Goal: Information Seeking & Learning: Learn about a topic

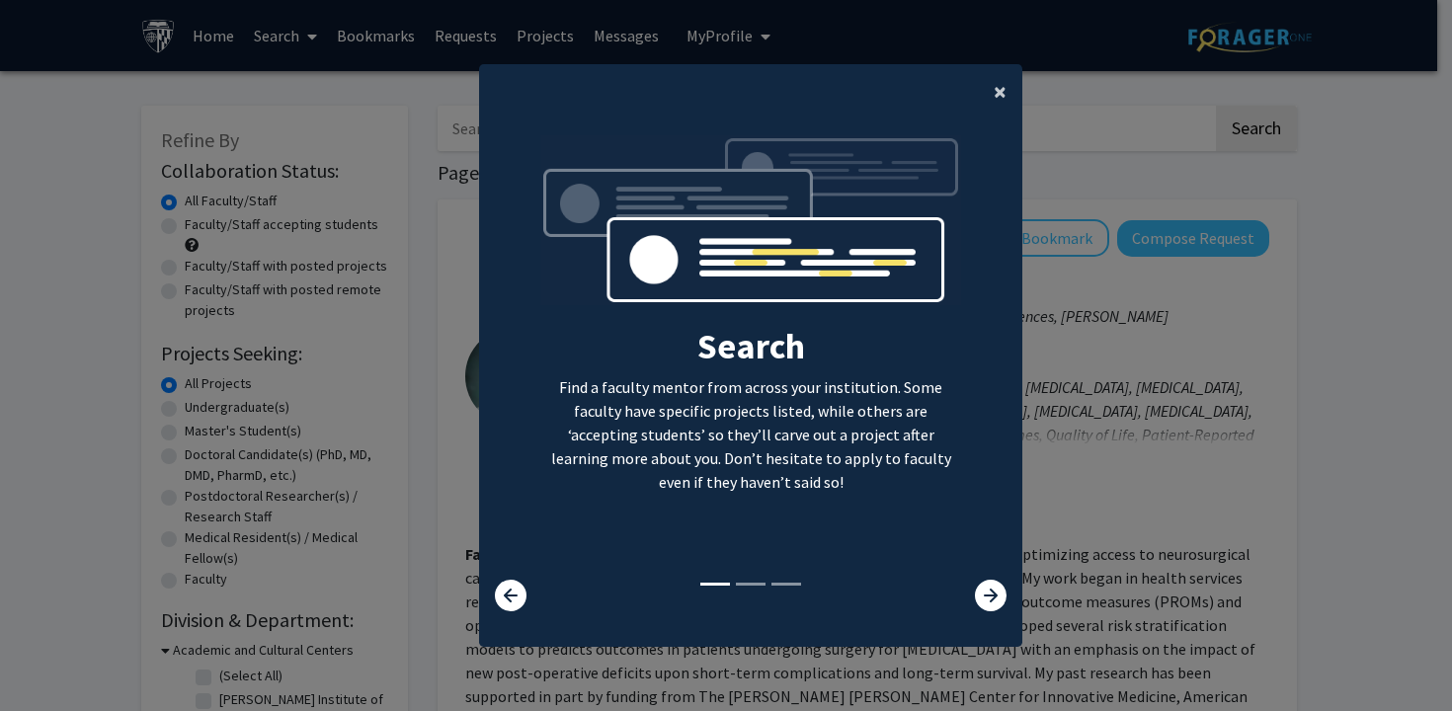
click at [1002, 100] on button "×" at bounding box center [1000, 91] width 44 height 55
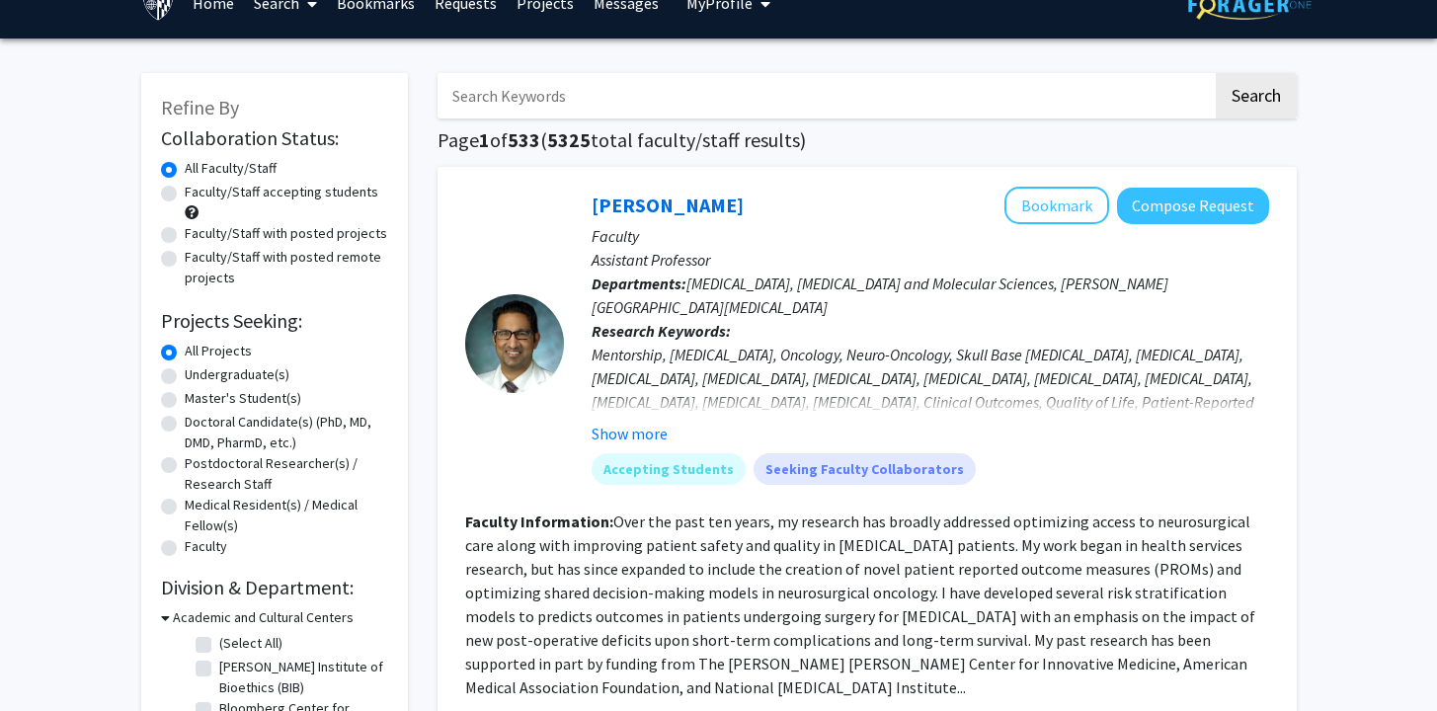
scroll to position [34, 0]
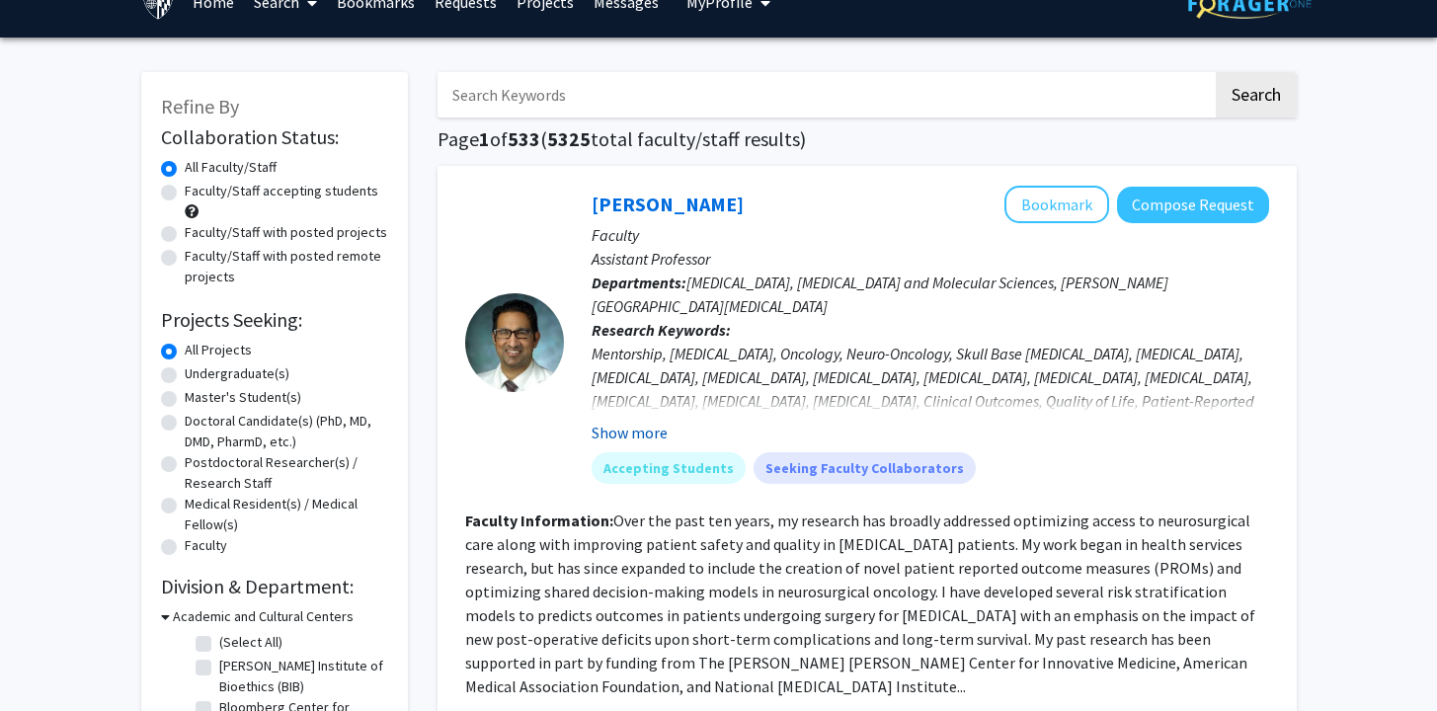
click at [638, 432] on button "Show more" at bounding box center [630, 433] width 76 height 24
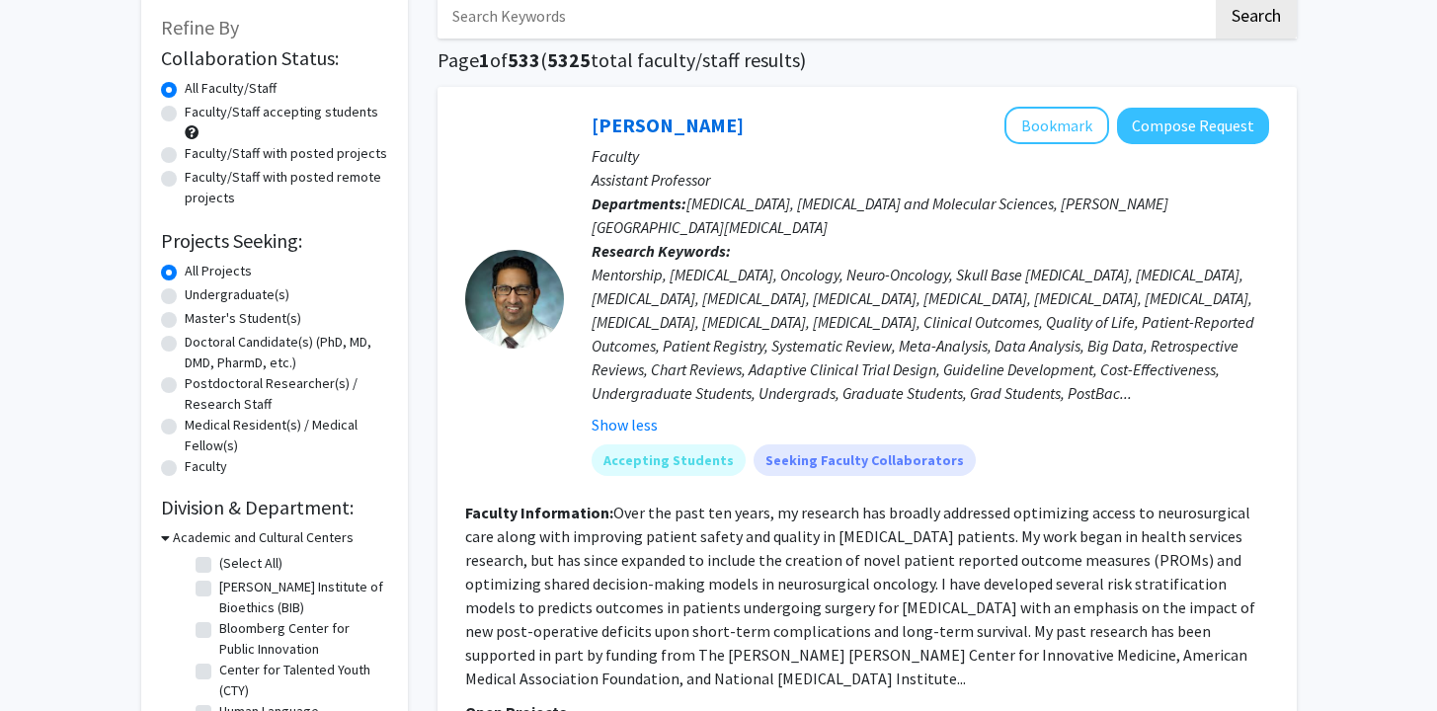
scroll to position [0, 0]
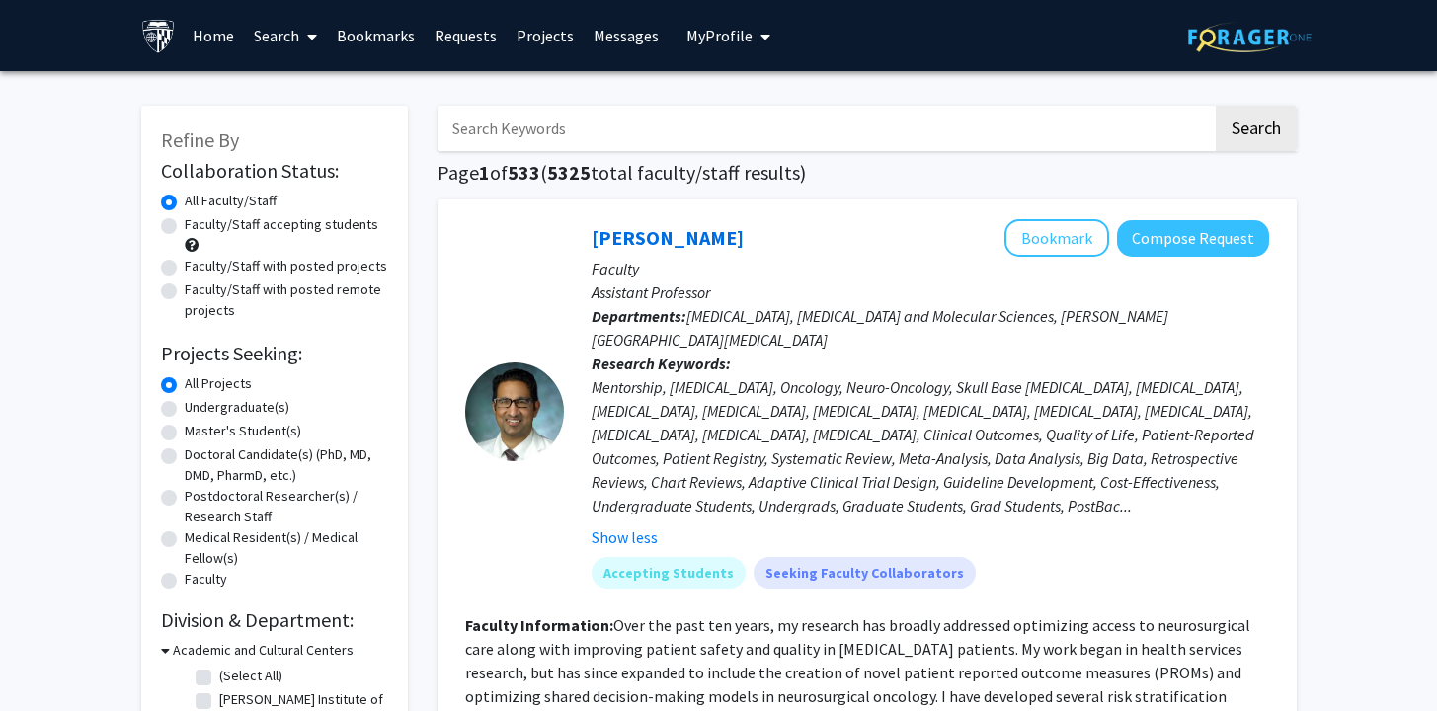
click at [242, 432] on label "Master's Student(s)" at bounding box center [243, 431] width 117 height 21
click at [198, 432] on input "Master's Student(s)" at bounding box center [191, 427] width 13 height 13
radio input "true"
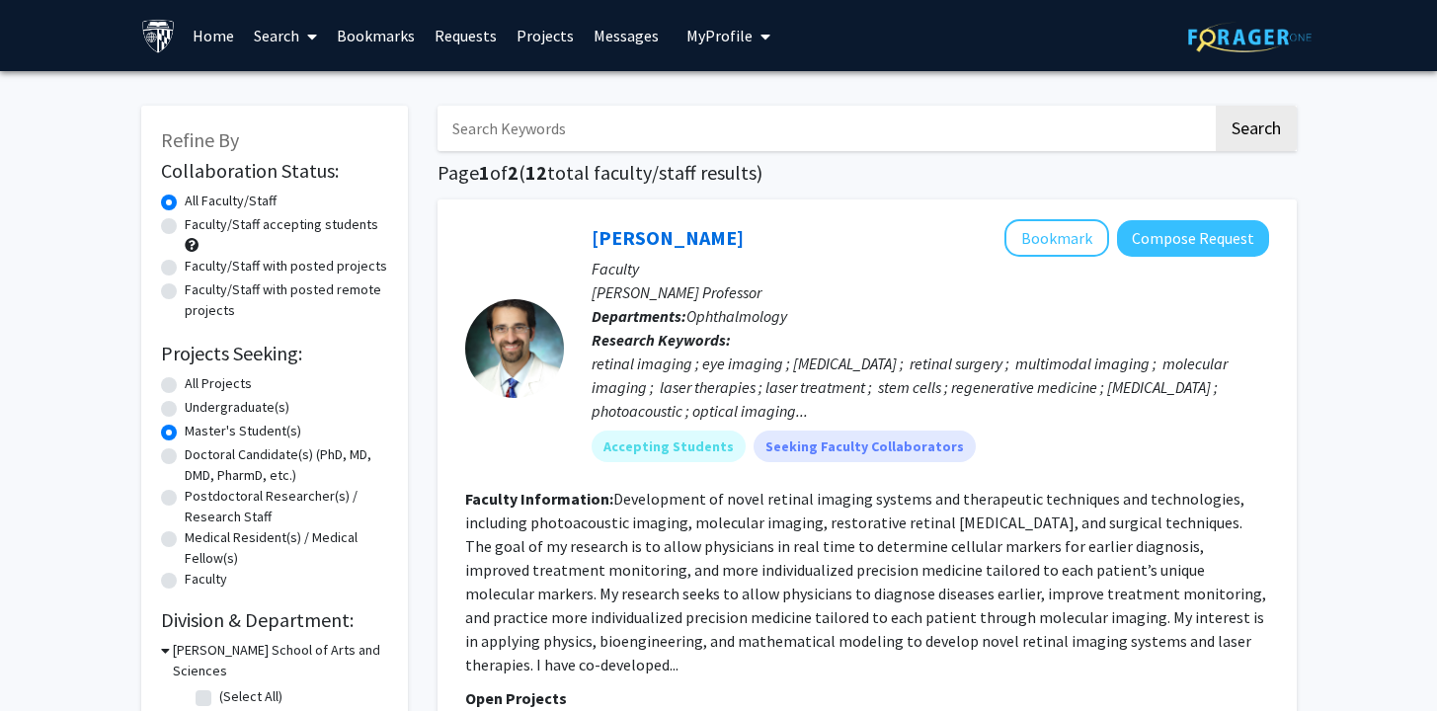
click at [185, 461] on label "Doctoral Candidate(s) (PhD, MD, DMD, PharmD, etc.)" at bounding box center [286, 464] width 203 height 41
click at [185, 457] on input "Doctoral Candidate(s) (PhD, MD, DMD, PharmD, etc.)" at bounding box center [191, 450] width 13 height 13
radio input "true"
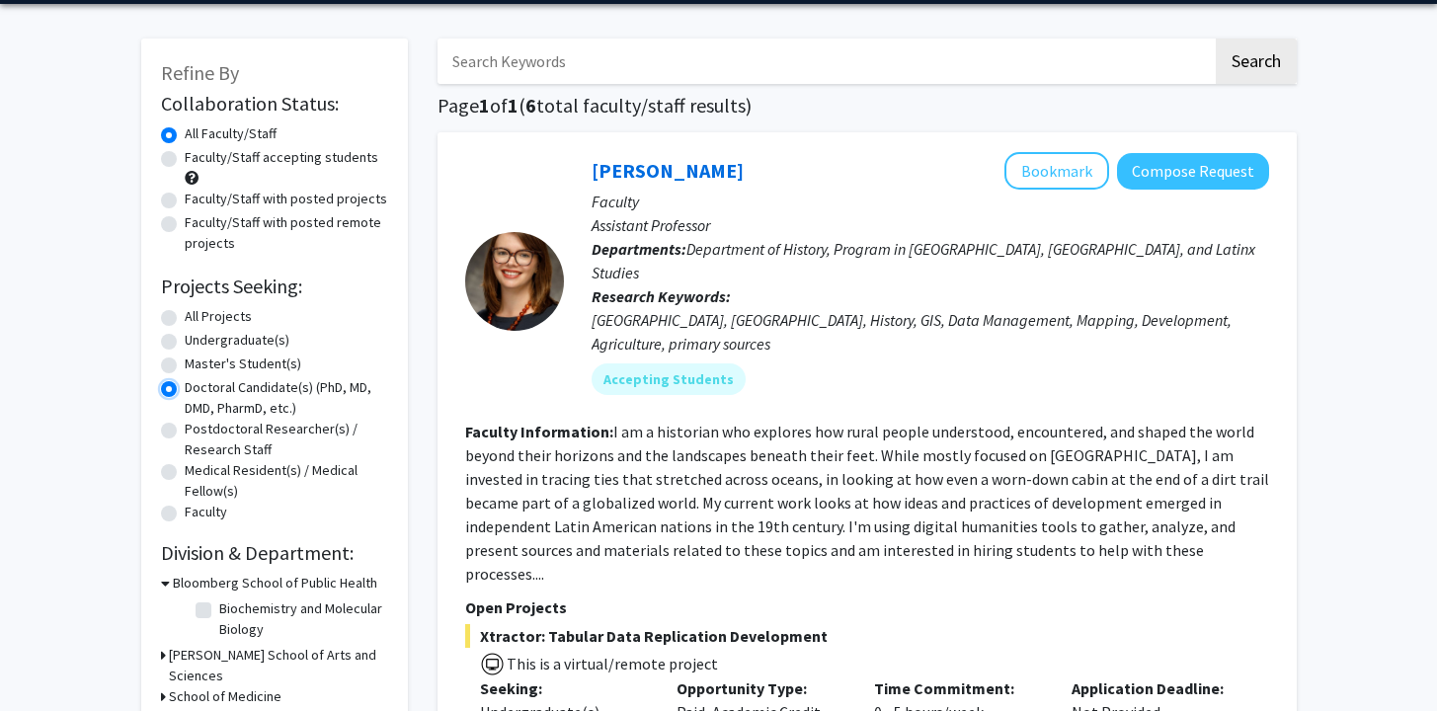
scroll to position [75, 0]
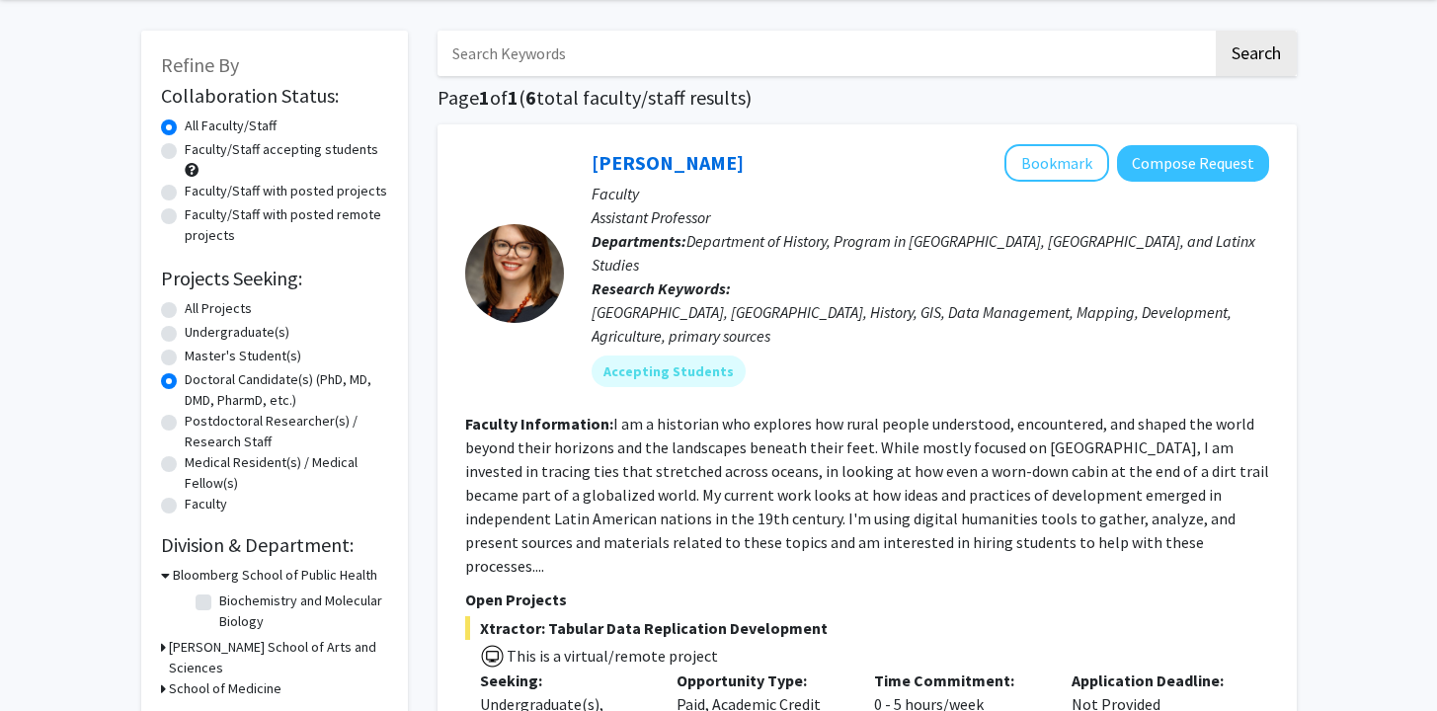
click at [320, 152] on label "Faculty/Staff accepting students" at bounding box center [282, 149] width 194 height 21
click at [198, 152] on input "Faculty/Staff accepting students" at bounding box center [191, 145] width 13 height 13
radio input "true"
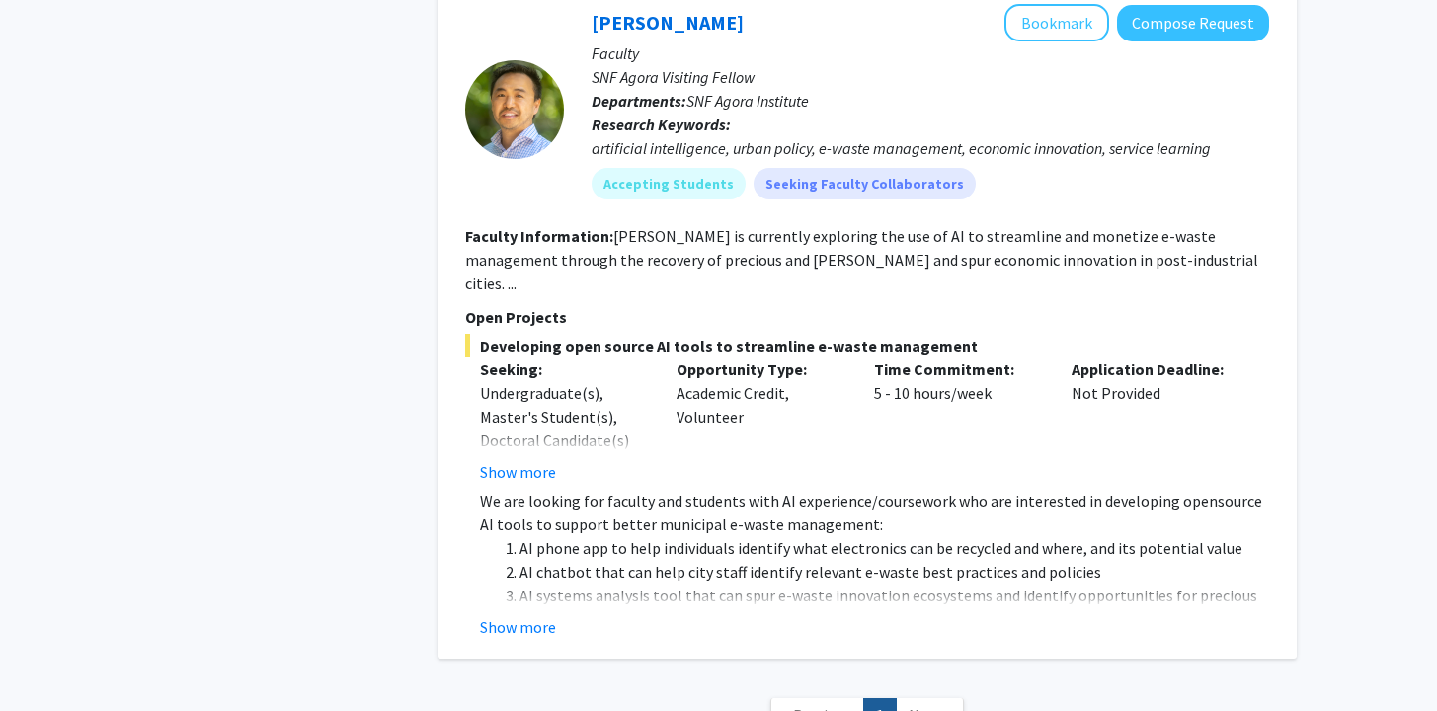
scroll to position [4414, 0]
click at [915, 705] on span "Next »" at bounding box center [930, 715] width 42 height 20
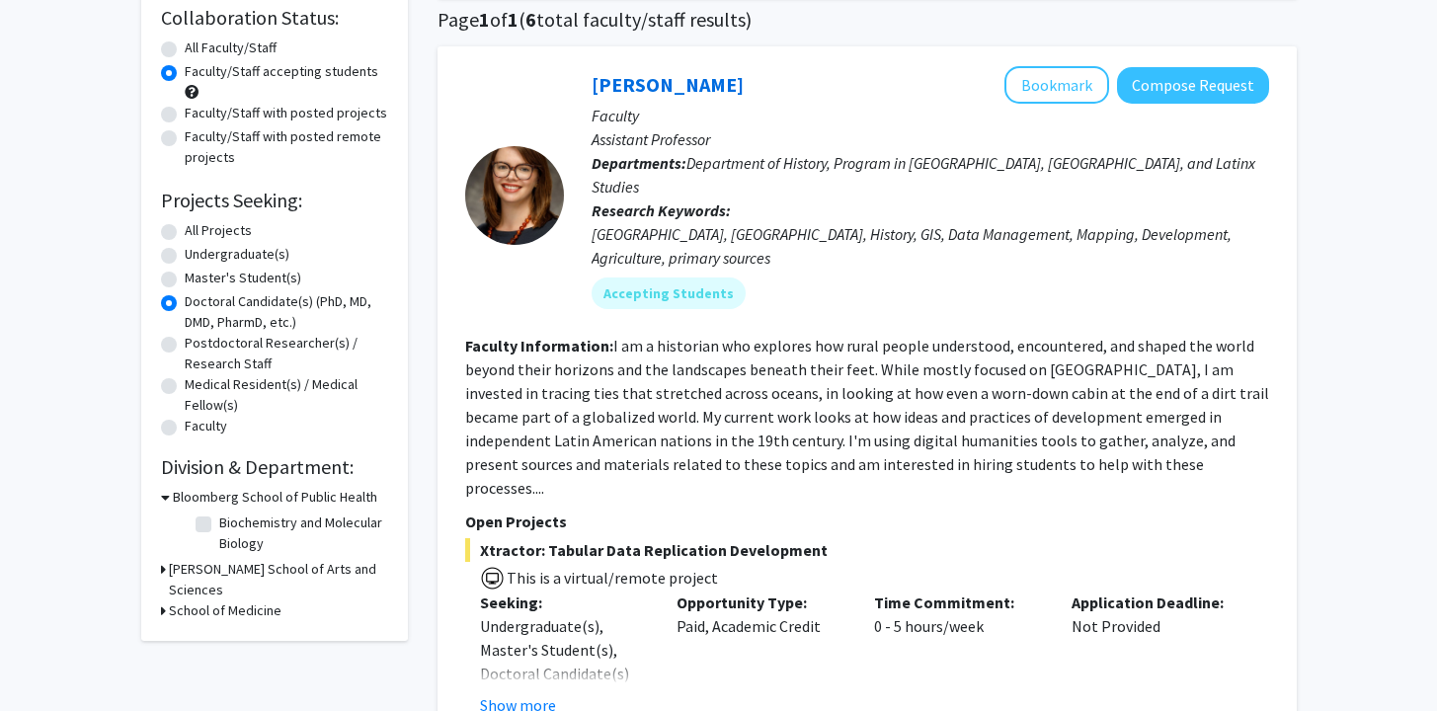
scroll to position [0, 0]
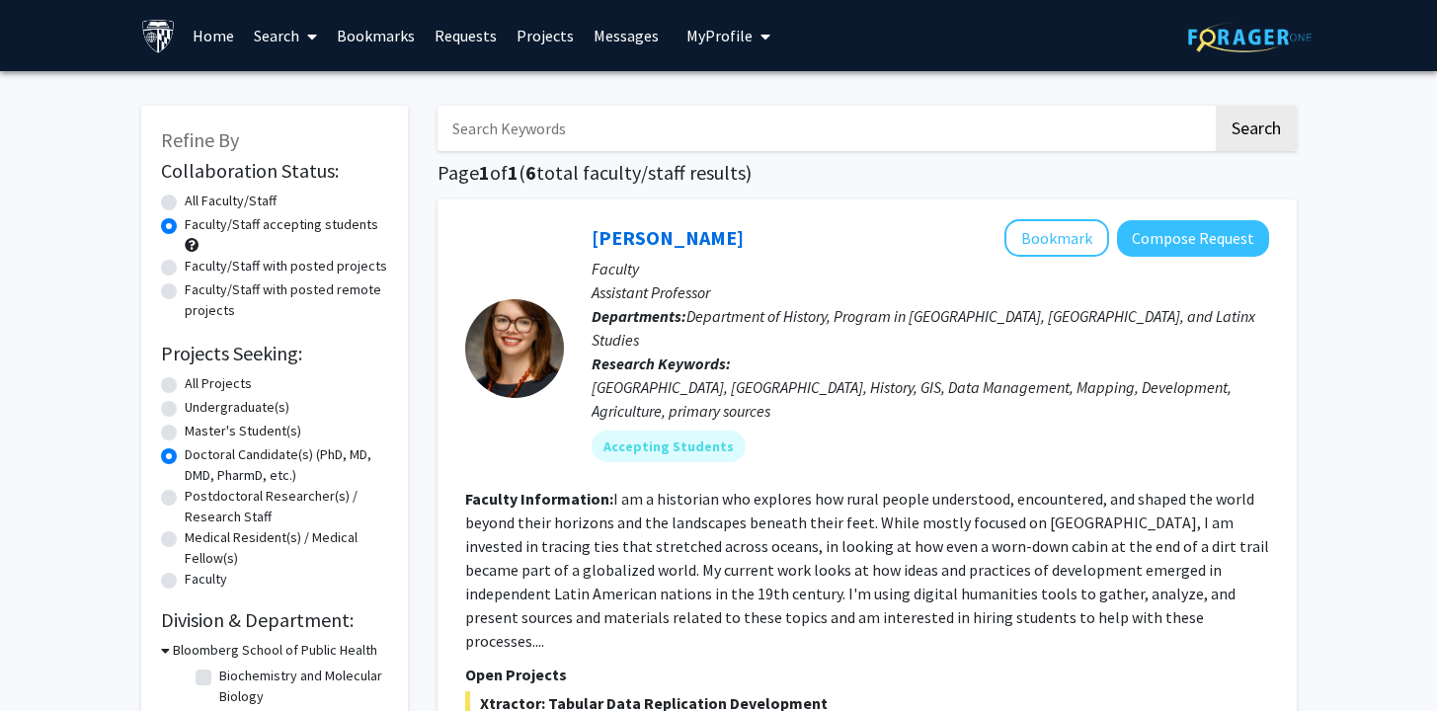
click at [185, 206] on label "All Faculty/Staff" at bounding box center [231, 201] width 92 height 21
click at [185, 203] on input "All Faculty/Staff" at bounding box center [191, 197] width 13 height 13
radio input "true"
click at [185, 387] on label "All Projects" at bounding box center [218, 383] width 67 height 21
click at [185, 386] on input "All Projects" at bounding box center [191, 379] width 13 height 13
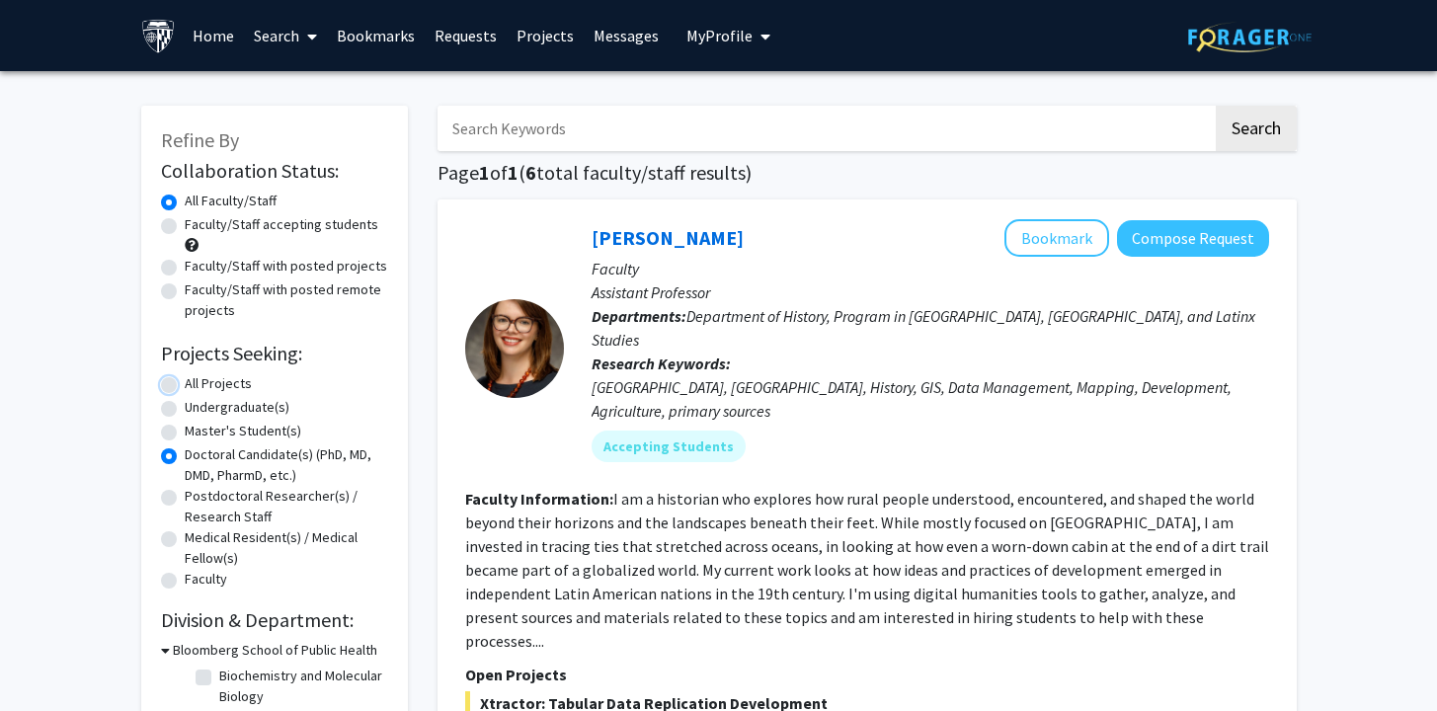
radio input "true"
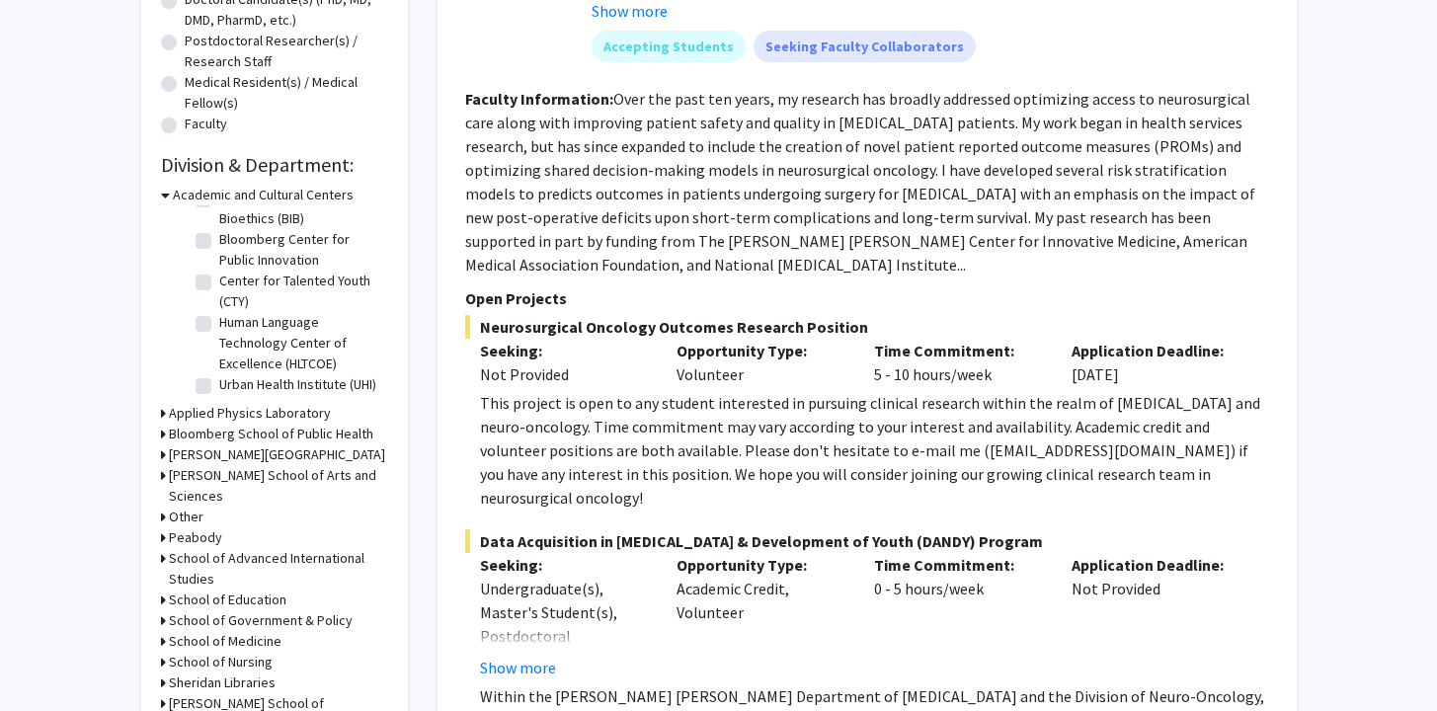
scroll to position [460, 0]
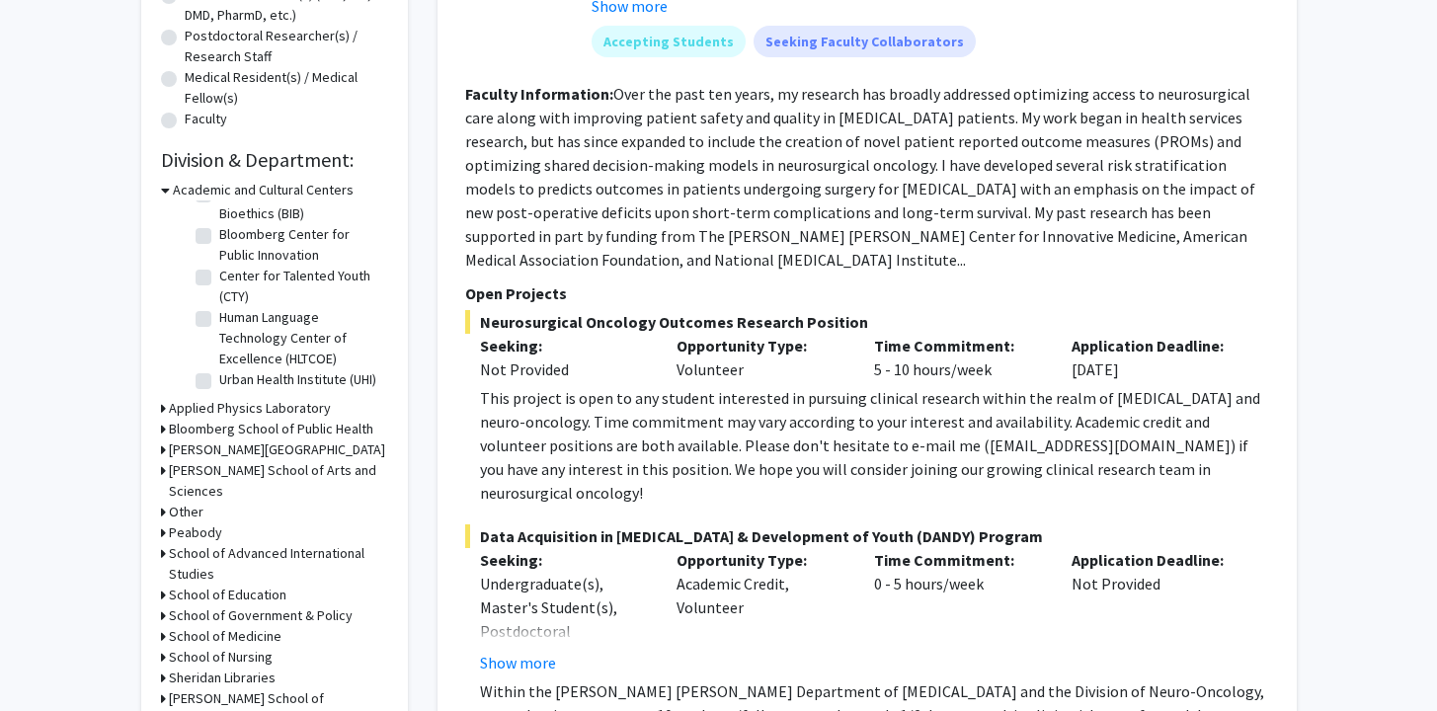
click at [254, 626] on h3 "School of Medicine" at bounding box center [225, 636] width 113 height 21
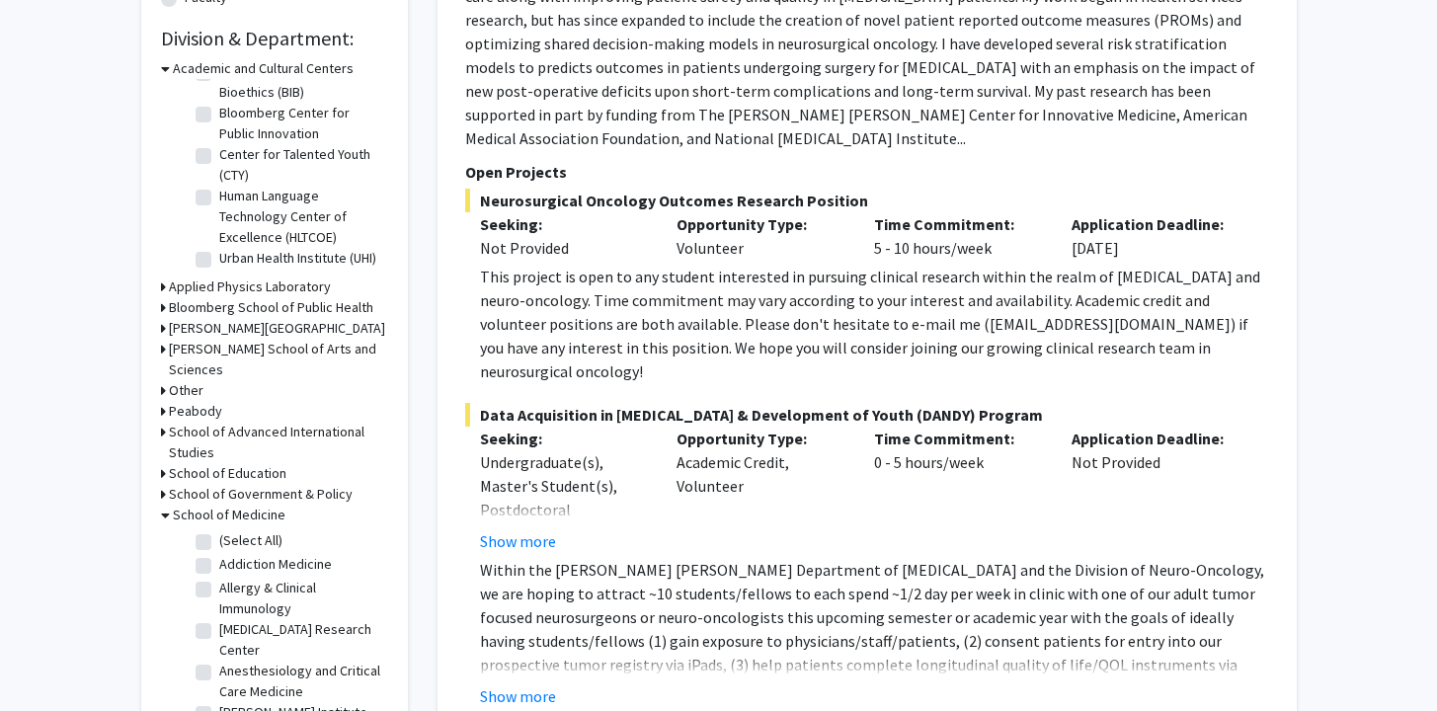
scroll to position [611, 0]
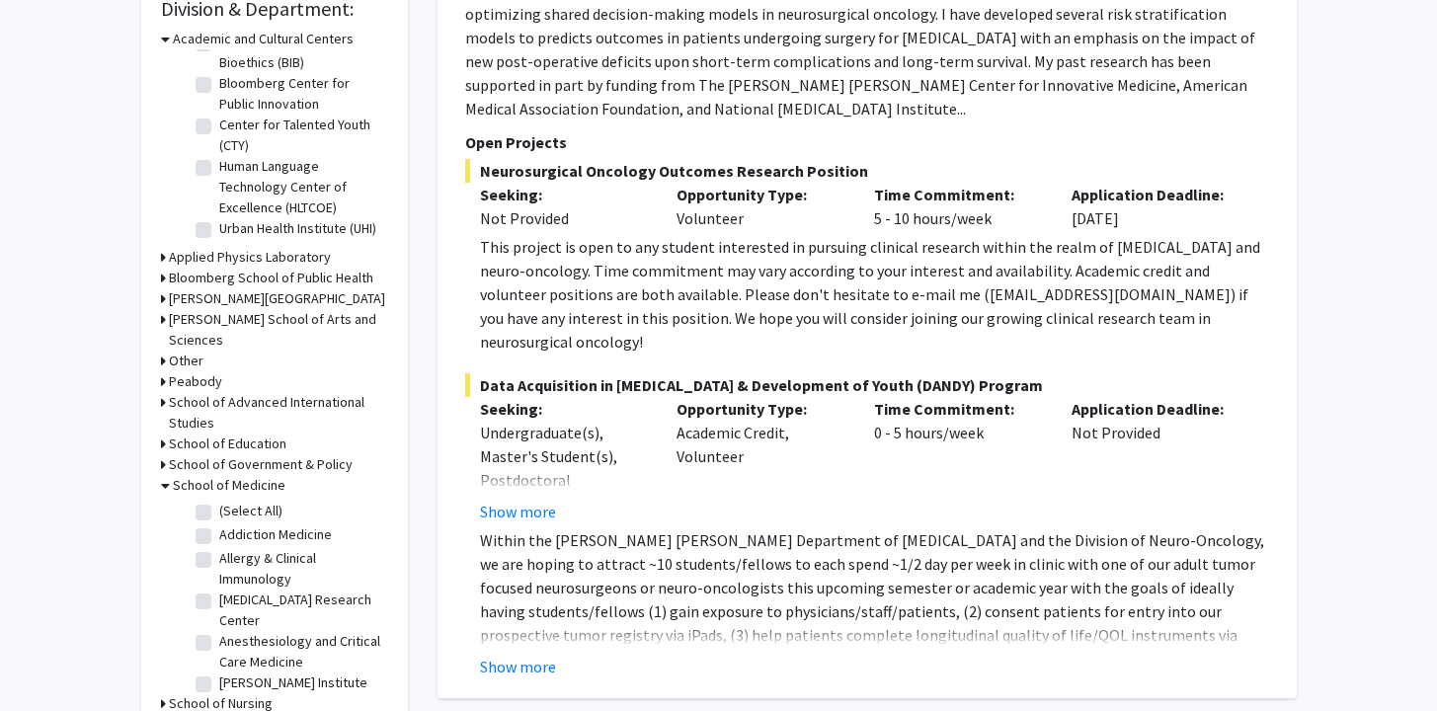
click at [219, 501] on label "(Select All)" at bounding box center [250, 511] width 63 height 21
click at [219, 501] on input "(Select All)" at bounding box center [225, 507] width 13 height 13
checkbox input "true"
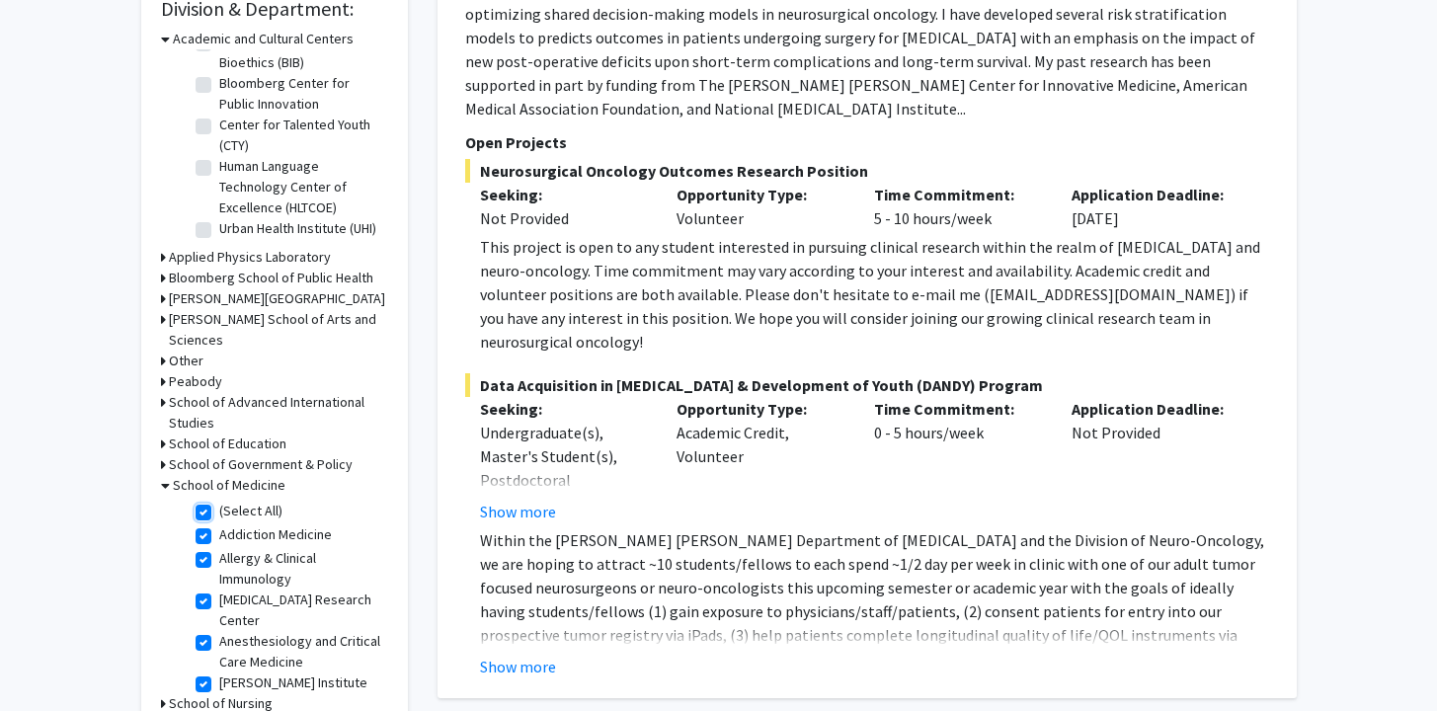
checkbox input "true"
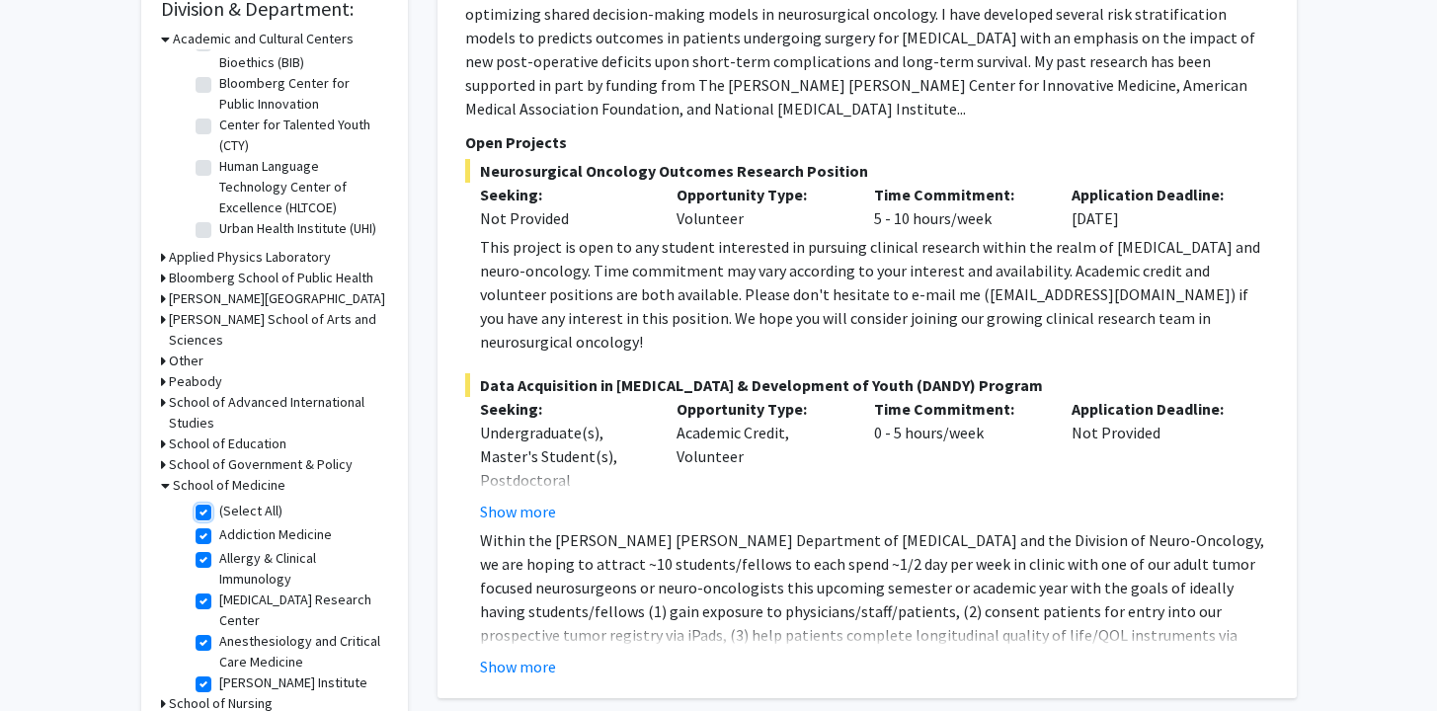
checkbox input "true"
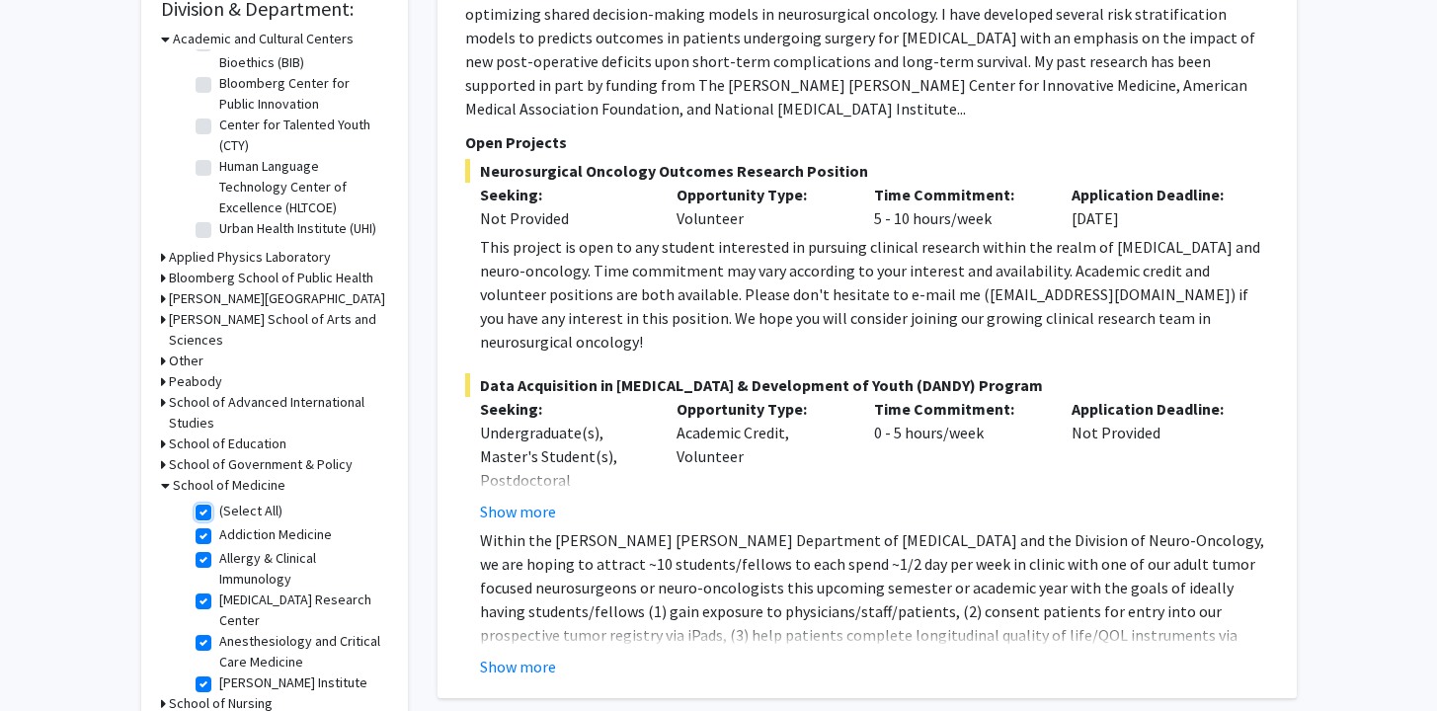
checkbox input "true"
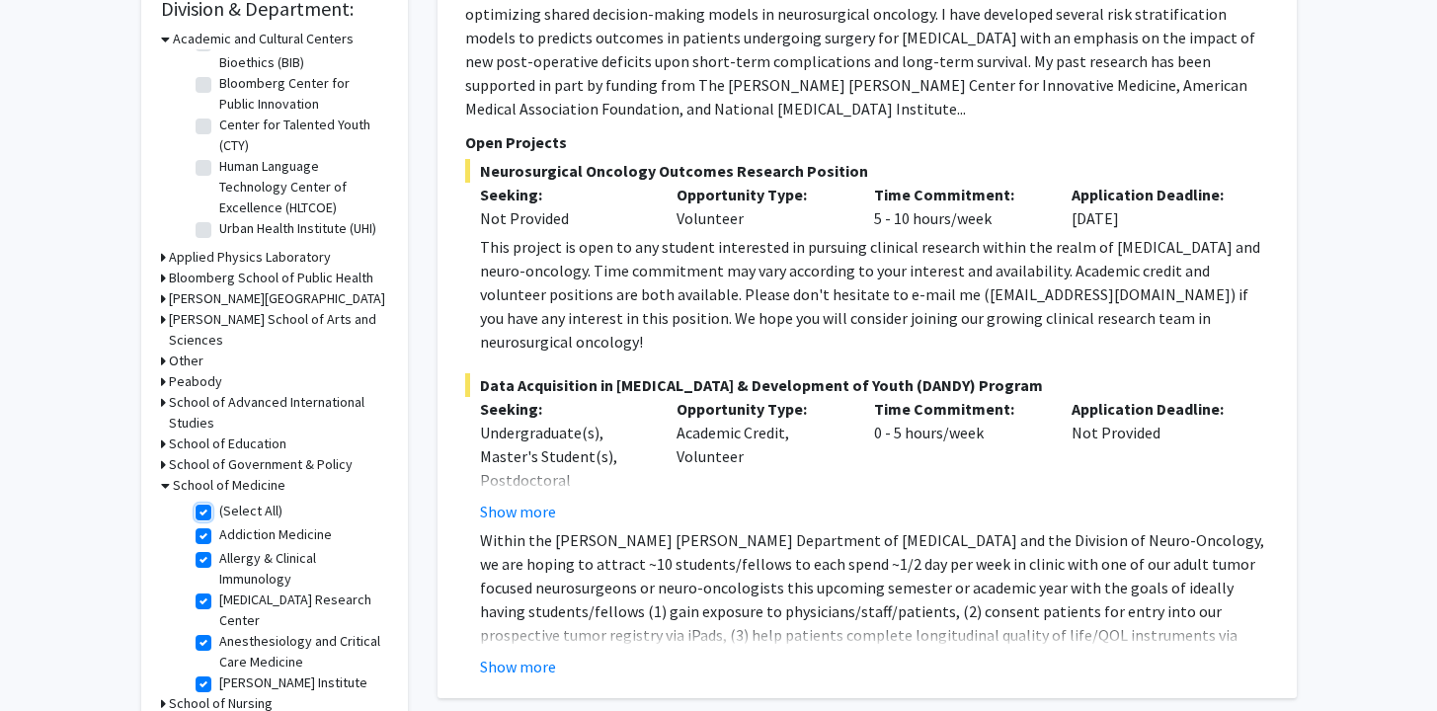
checkbox input "true"
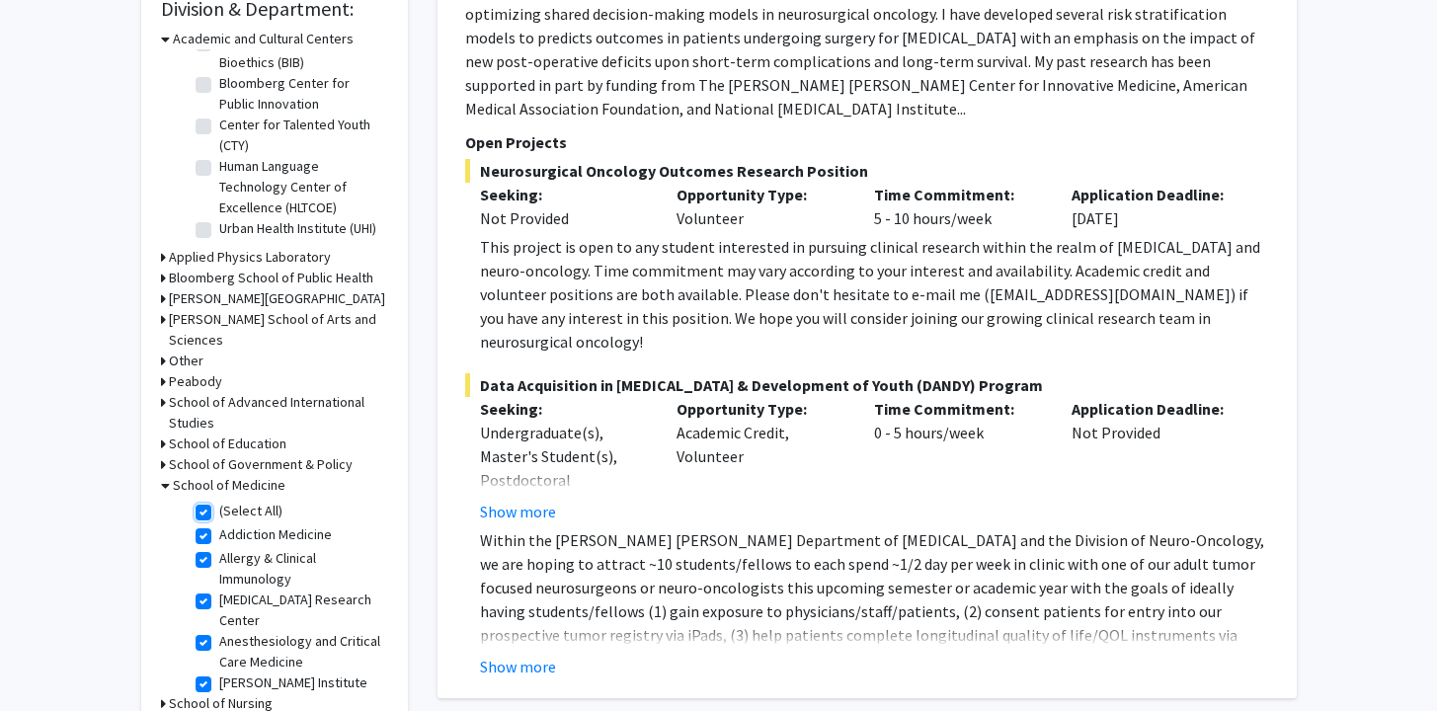
checkbox input "true"
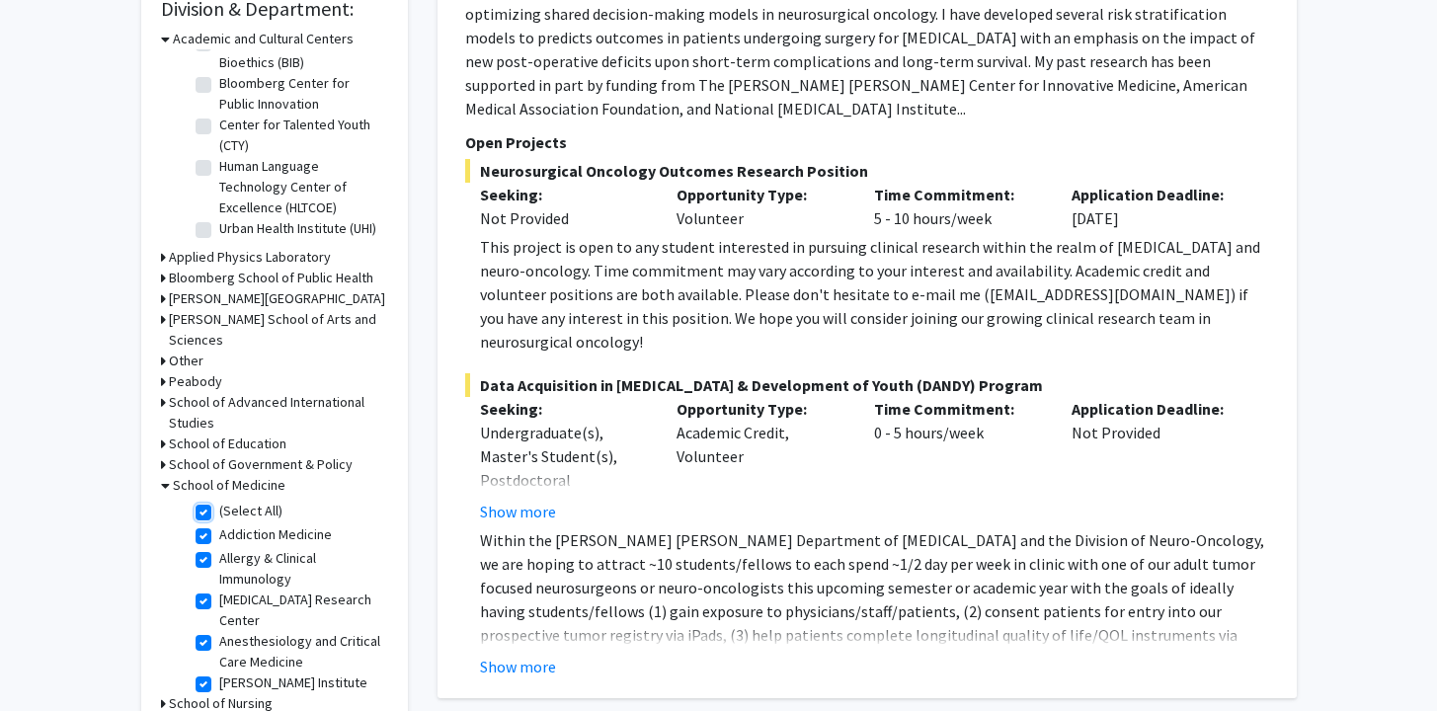
checkbox input "true"
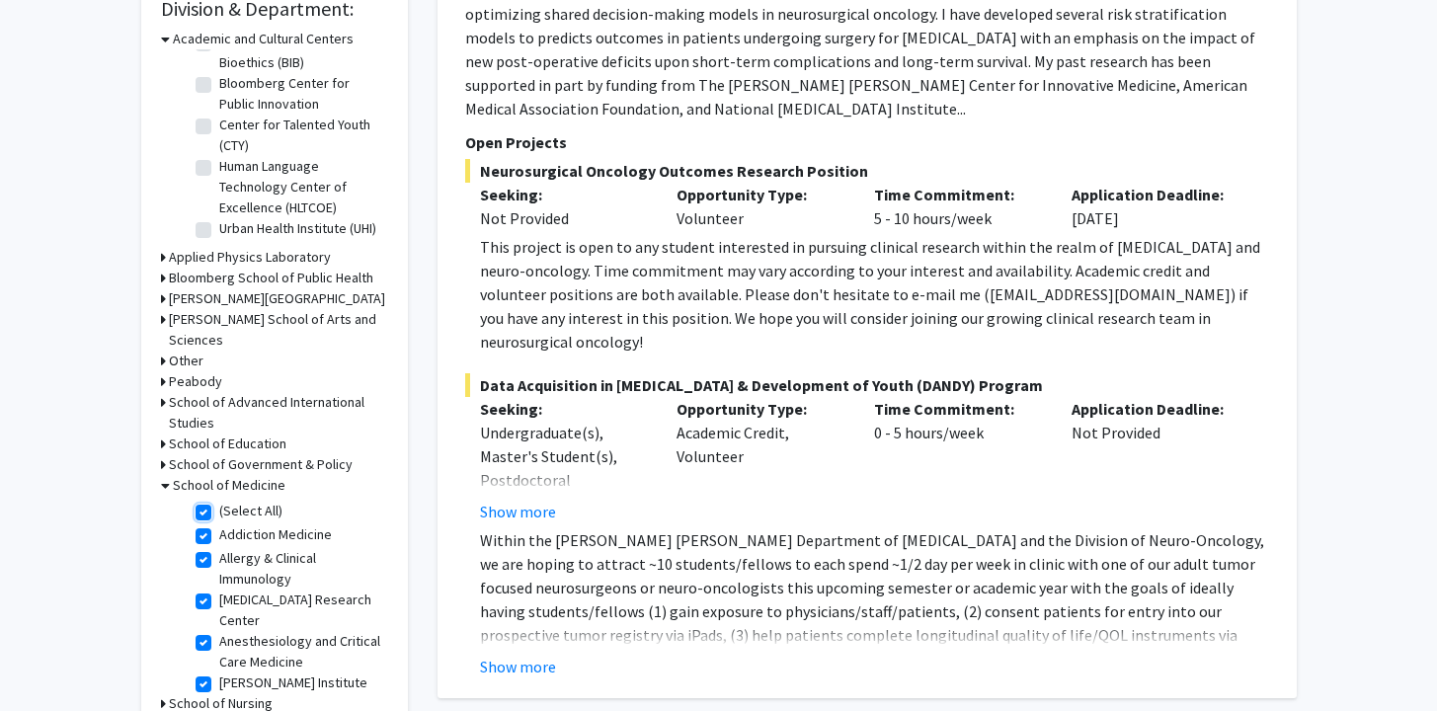
checkbox input "true"
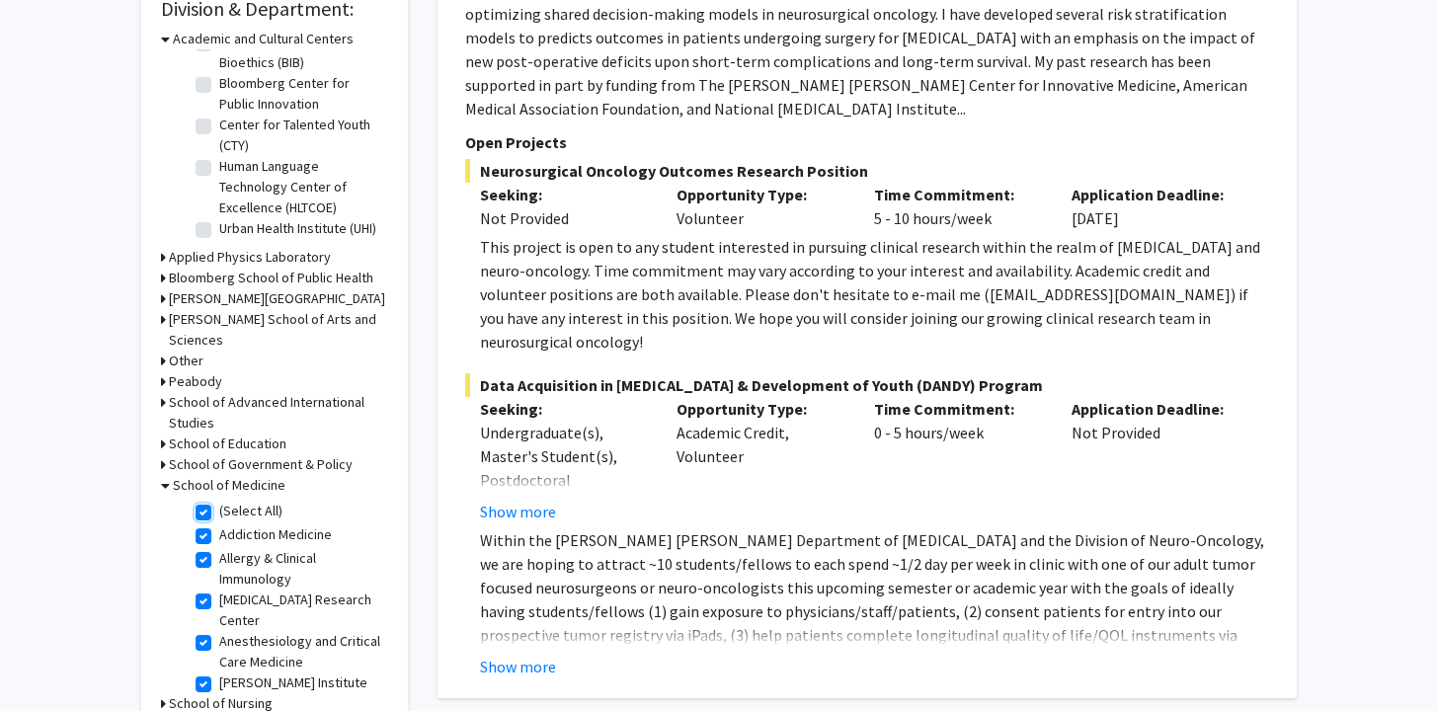
checkbox input "true"
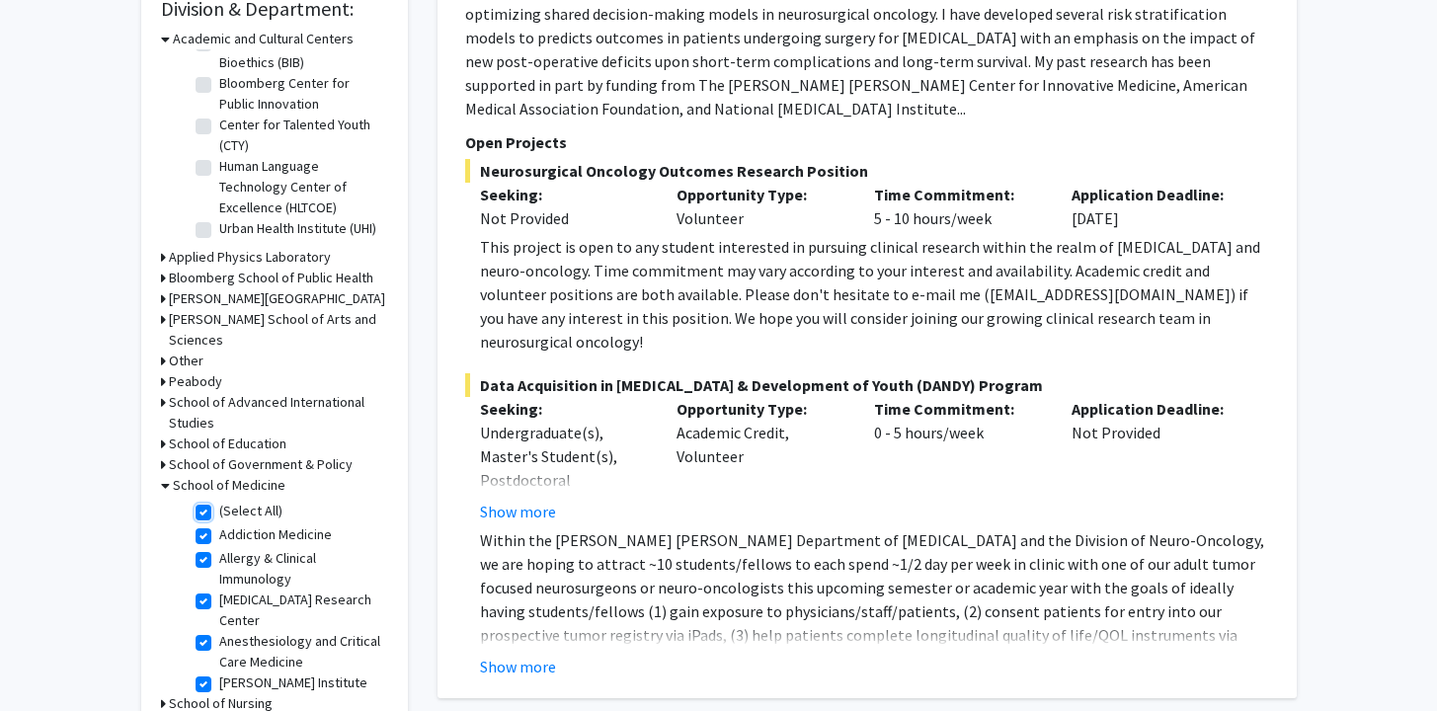
checkbox input "true"
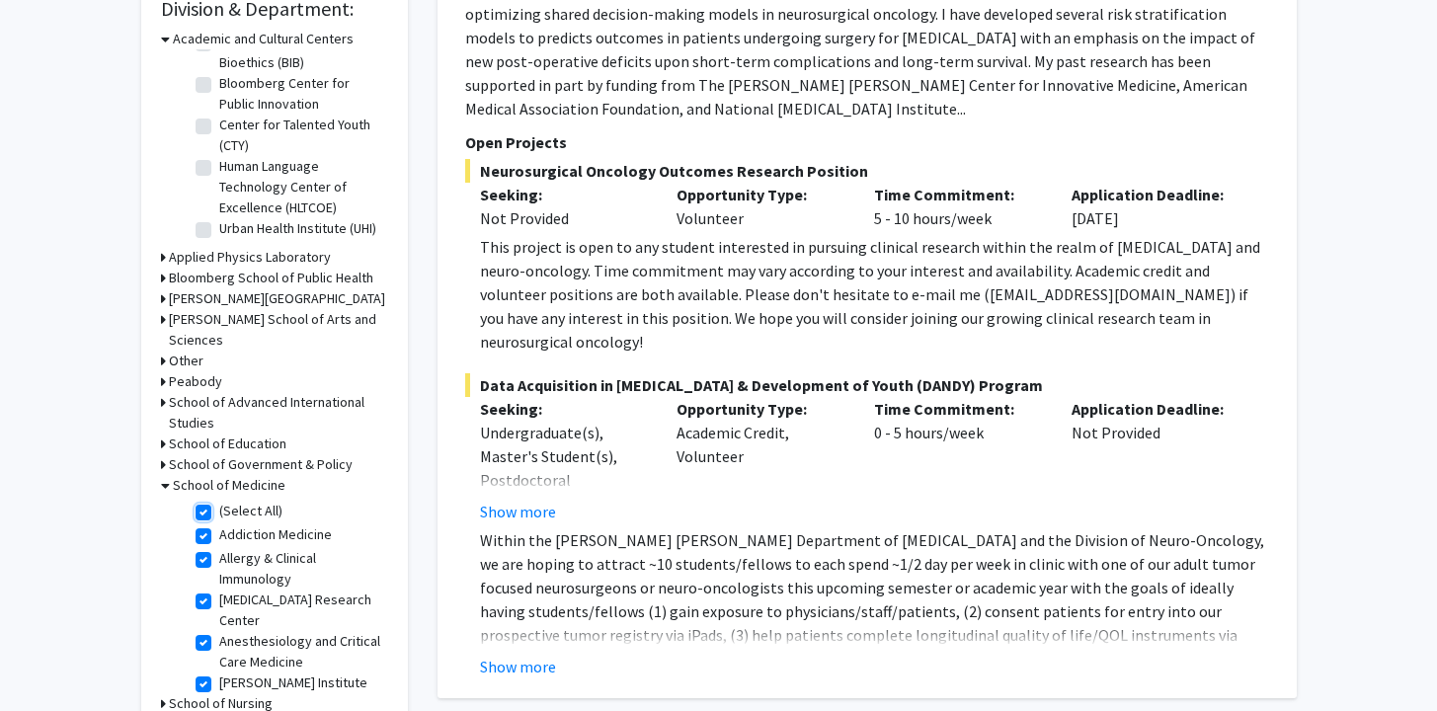
checkbox input "true"
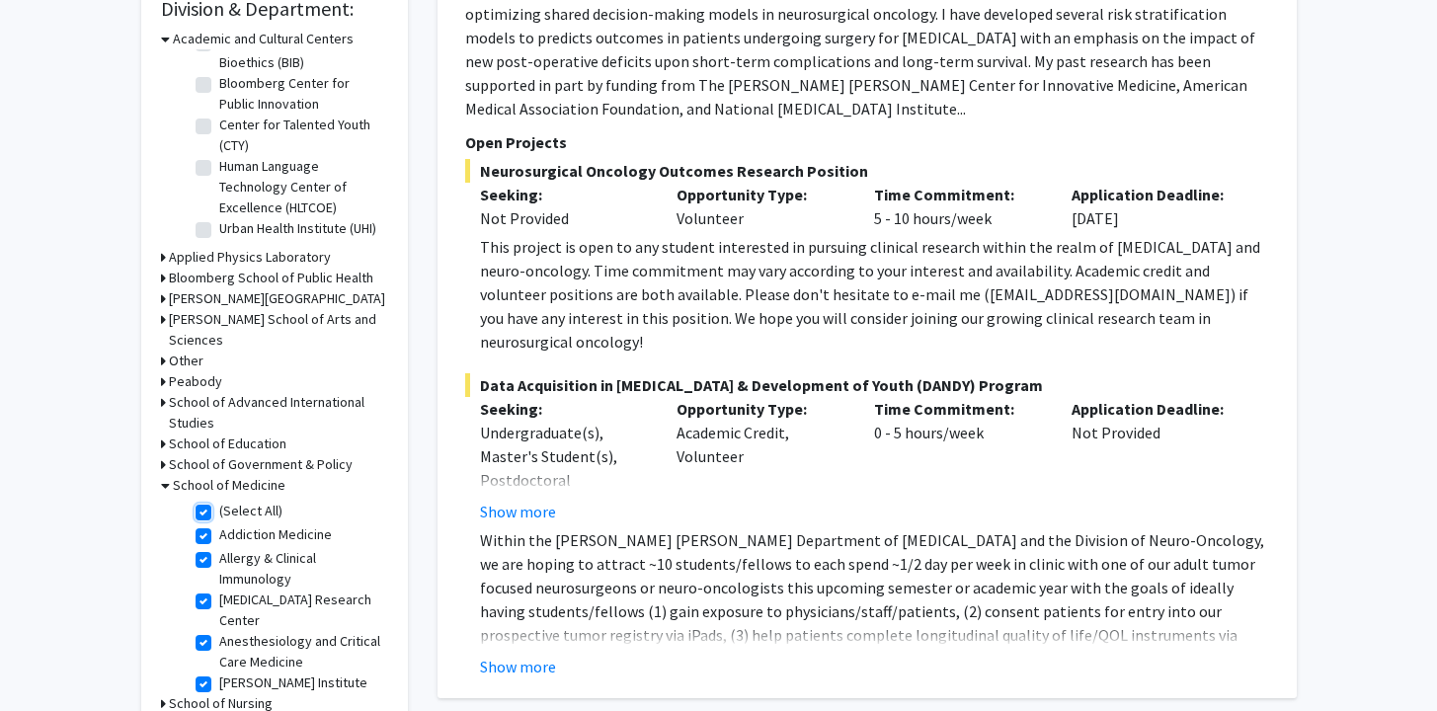
checkbox input "true"
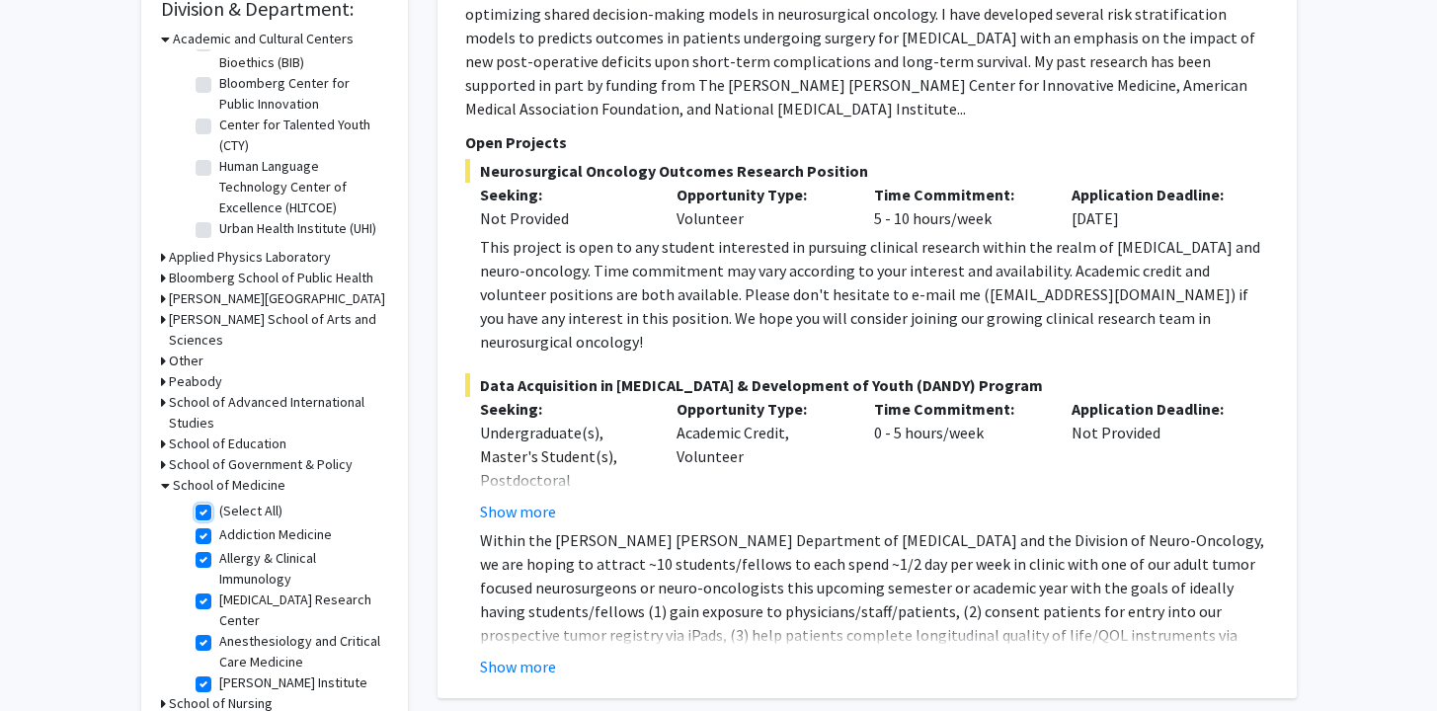
checkbox input "true"
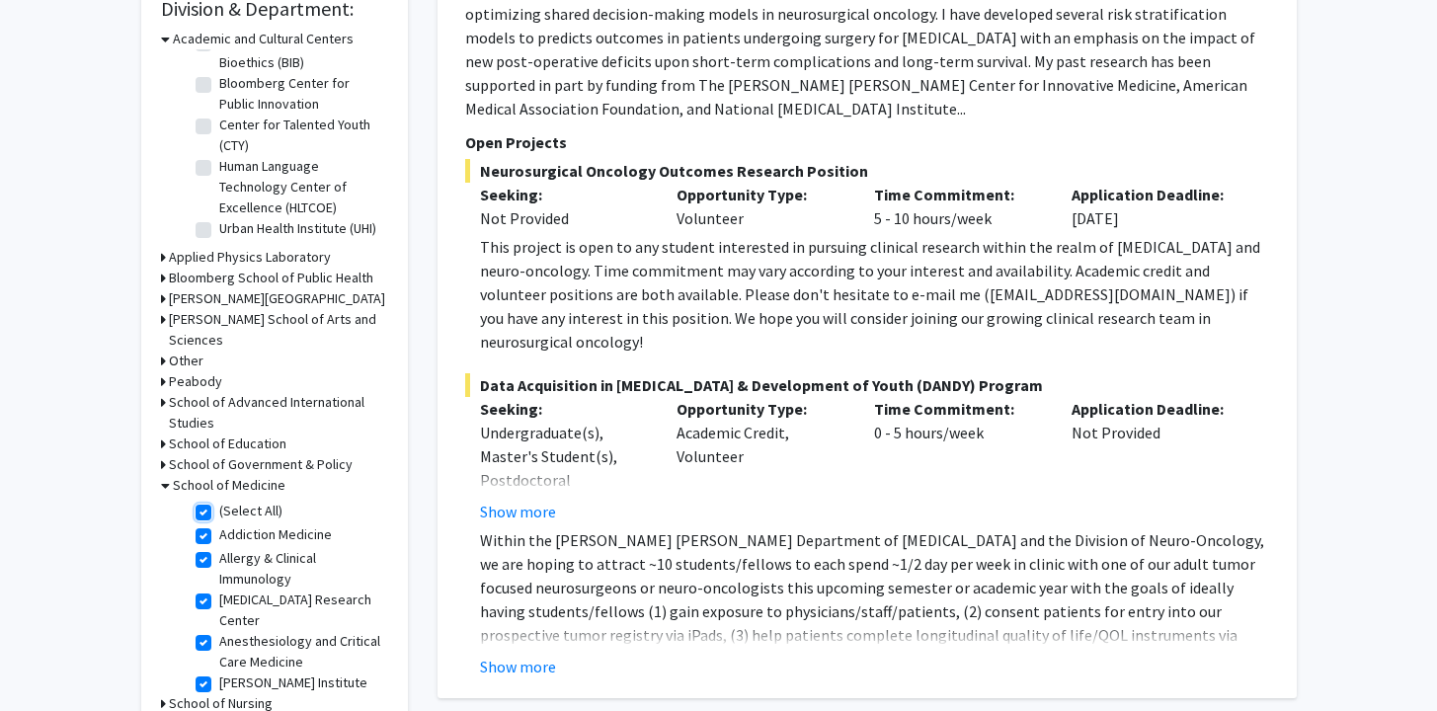
checkbox input "true"
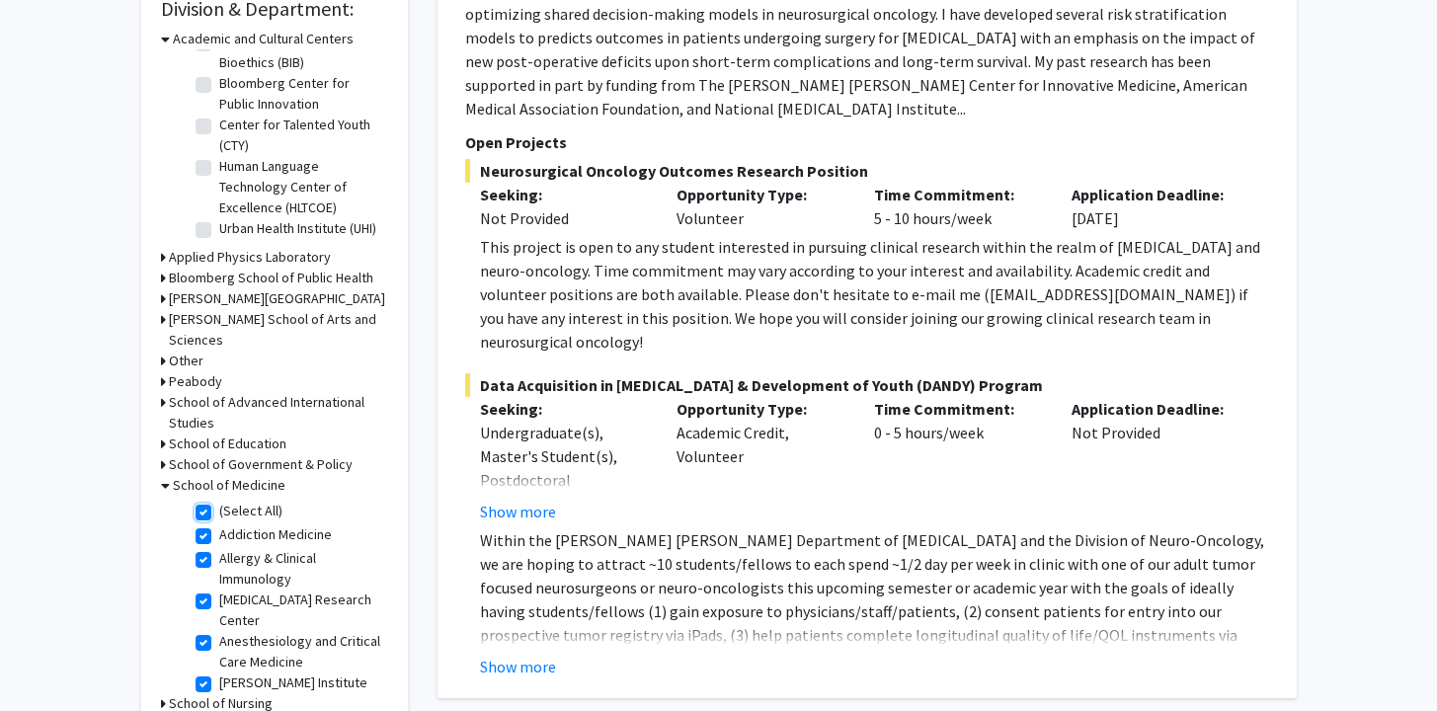
checkbox input "true"
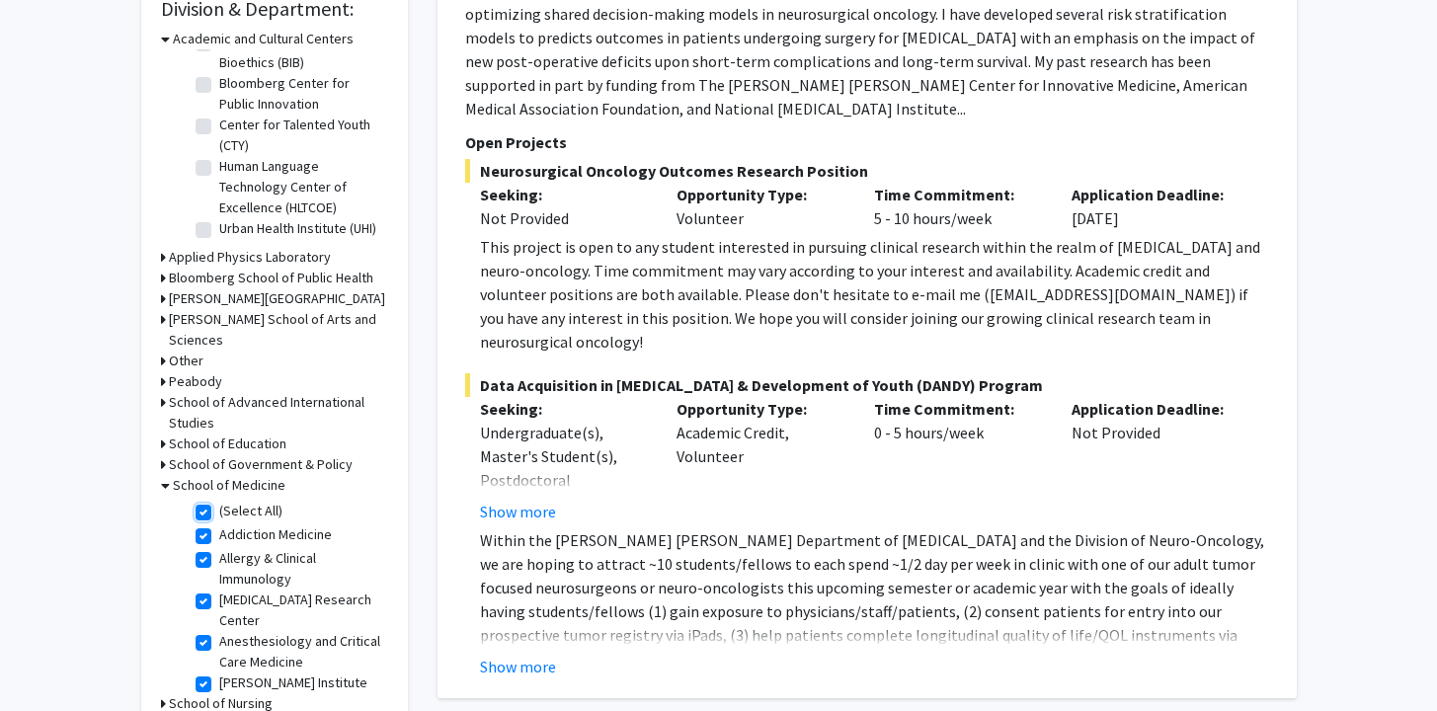
checkbox input "true"
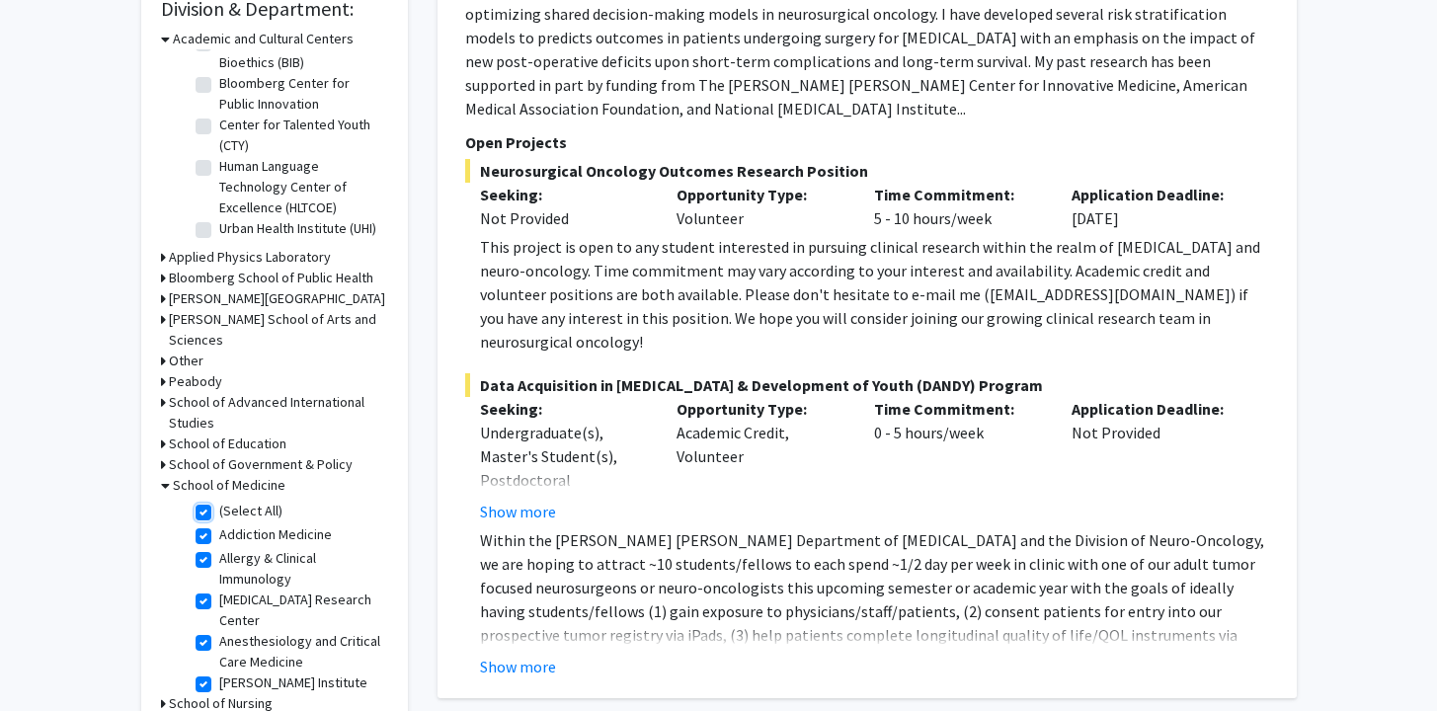
checkbox input "true"
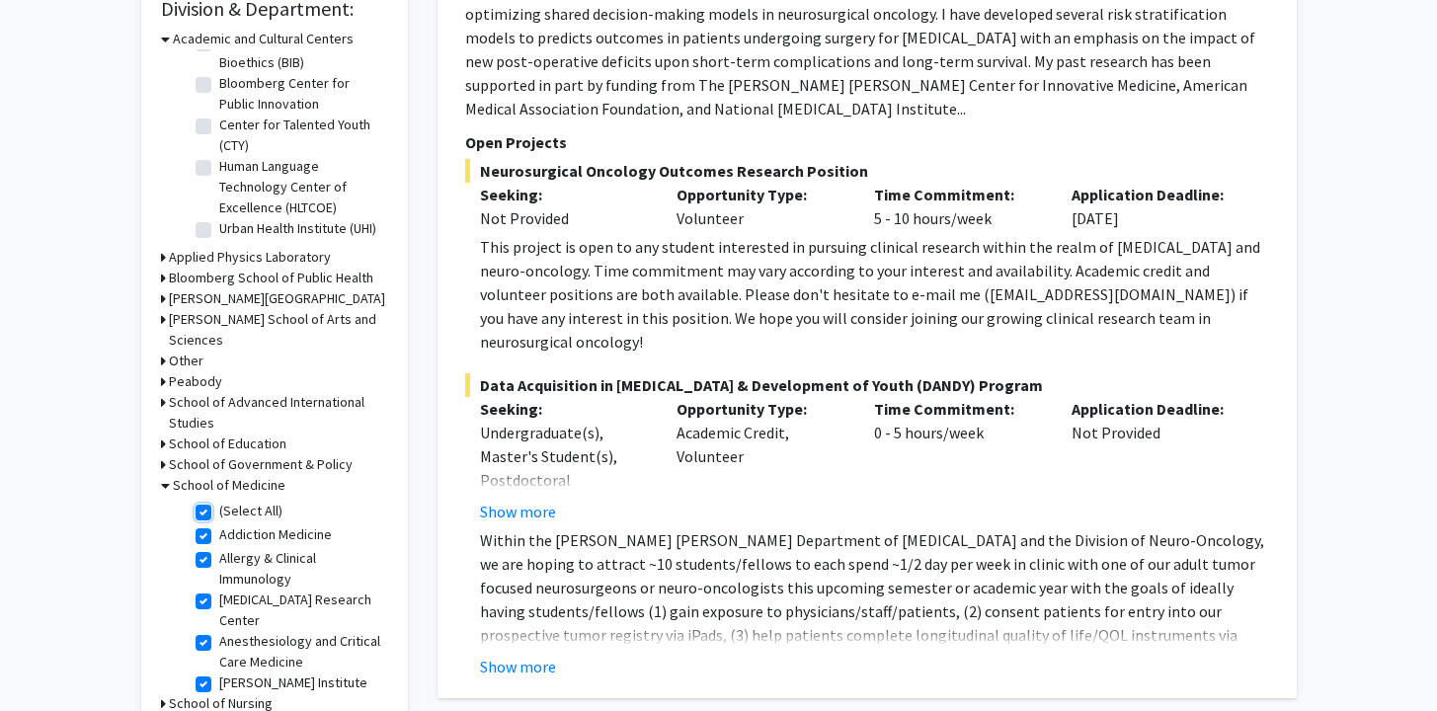
checkbox input "true"
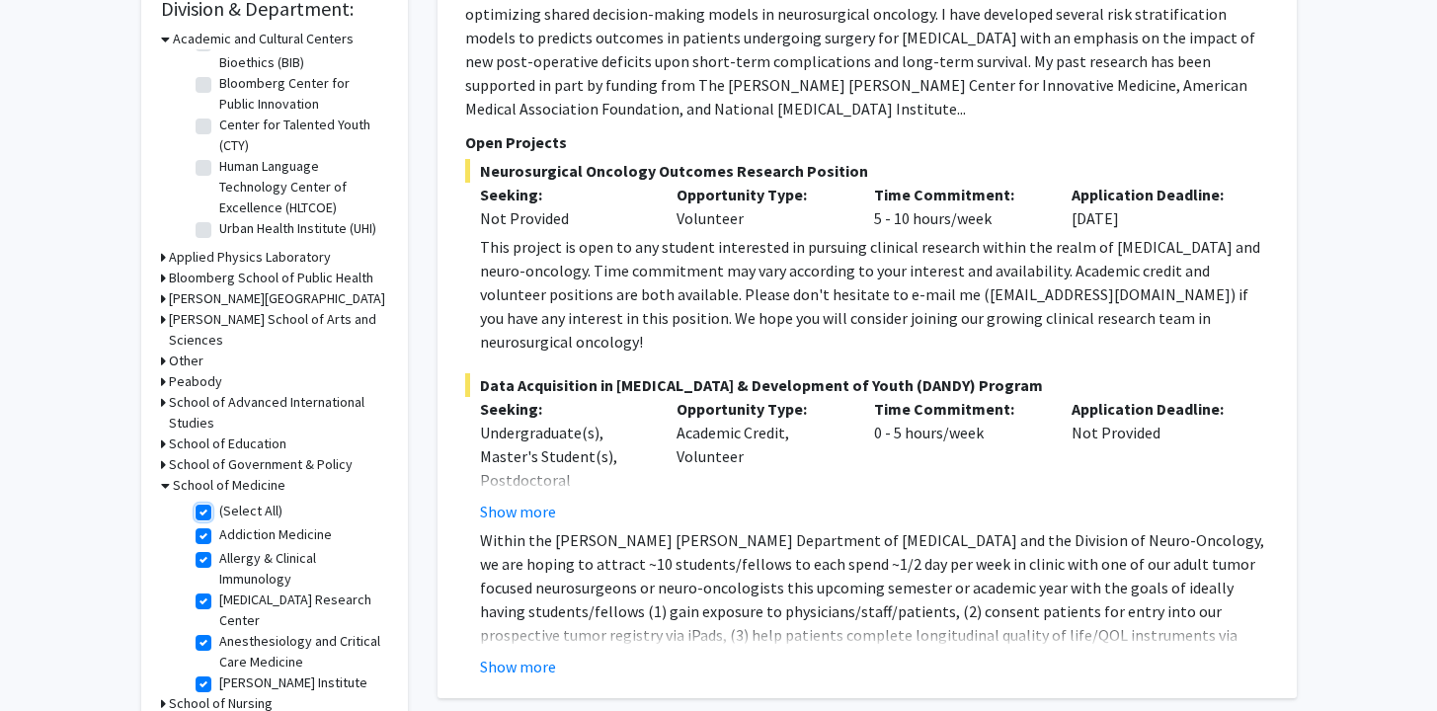
checkbox input "true"
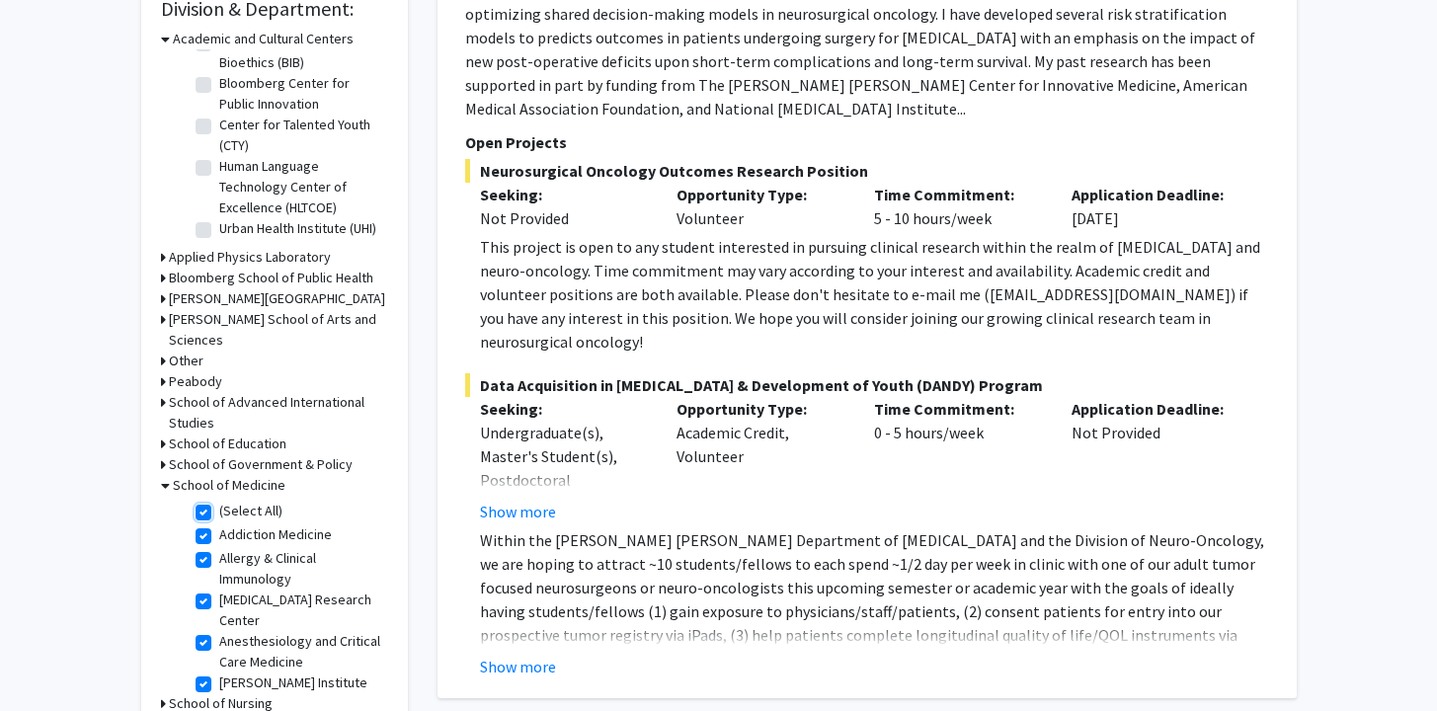
checkbox input "true"
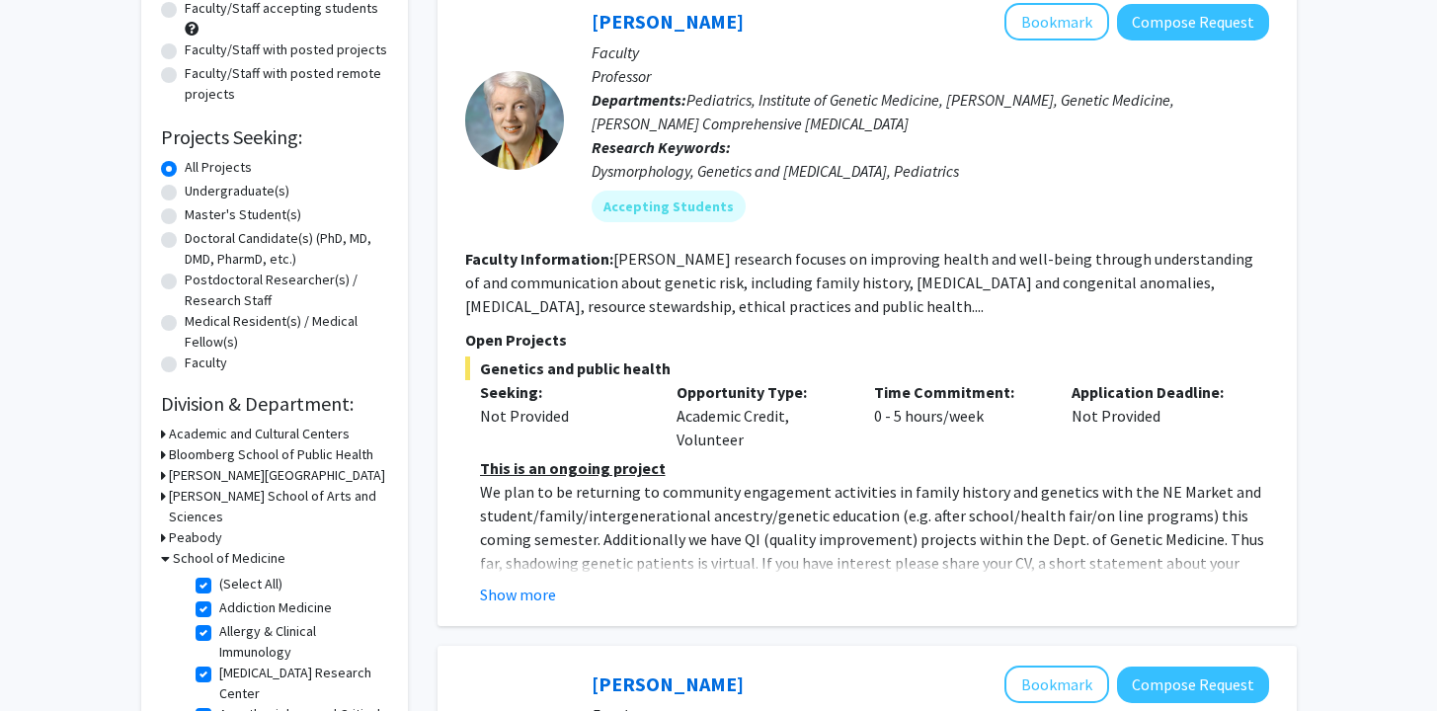
scroll to position [223, 0]
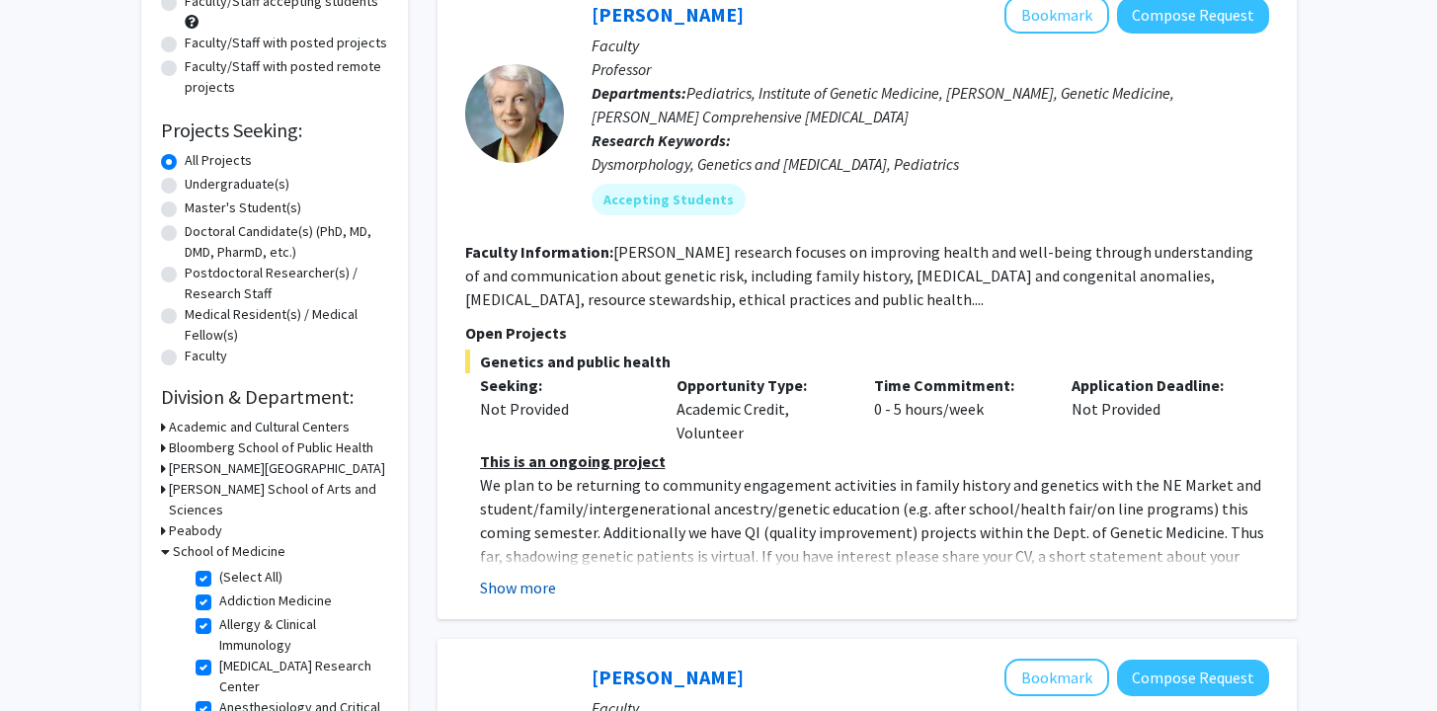
click at [503, 576] on button "Show more" at bounding box center [518, 588] width 76 height 24
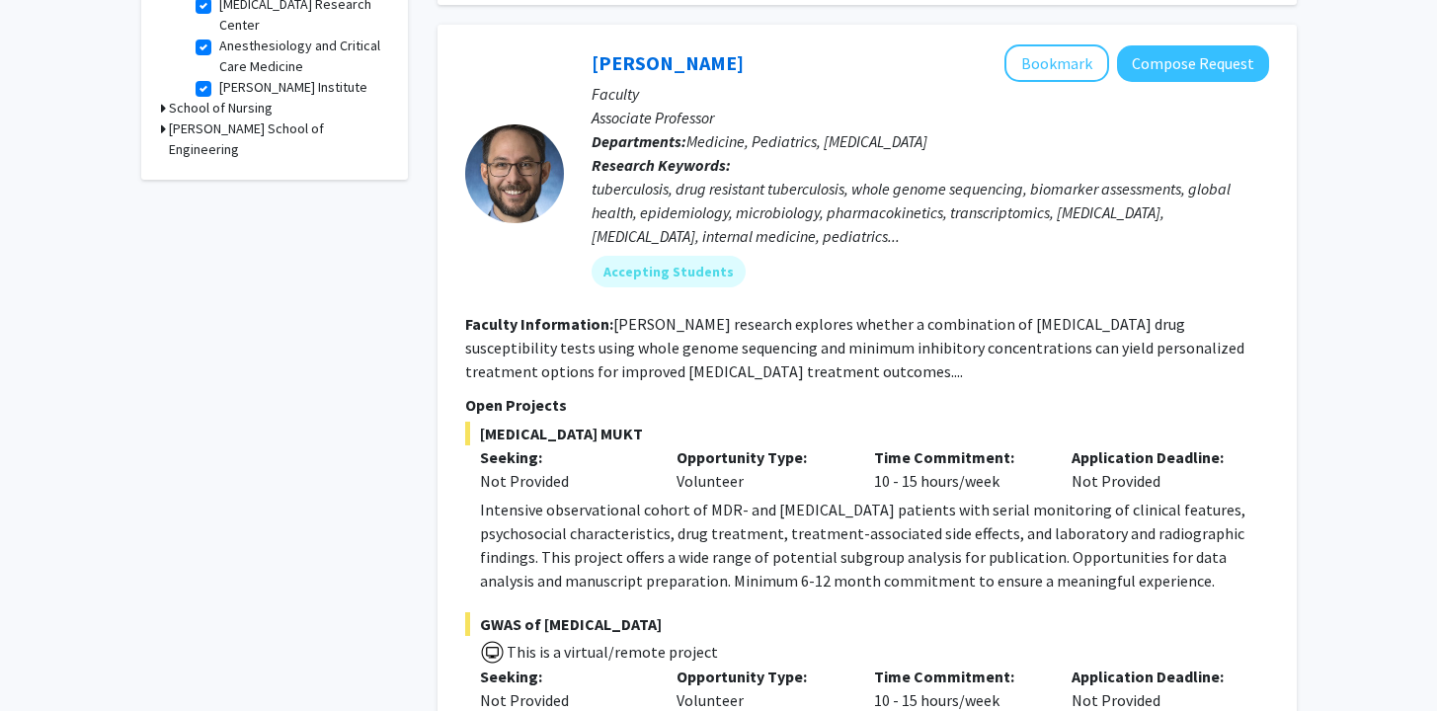
scroll to position [881, 0]
